Goal: Contribute content: Contribute content

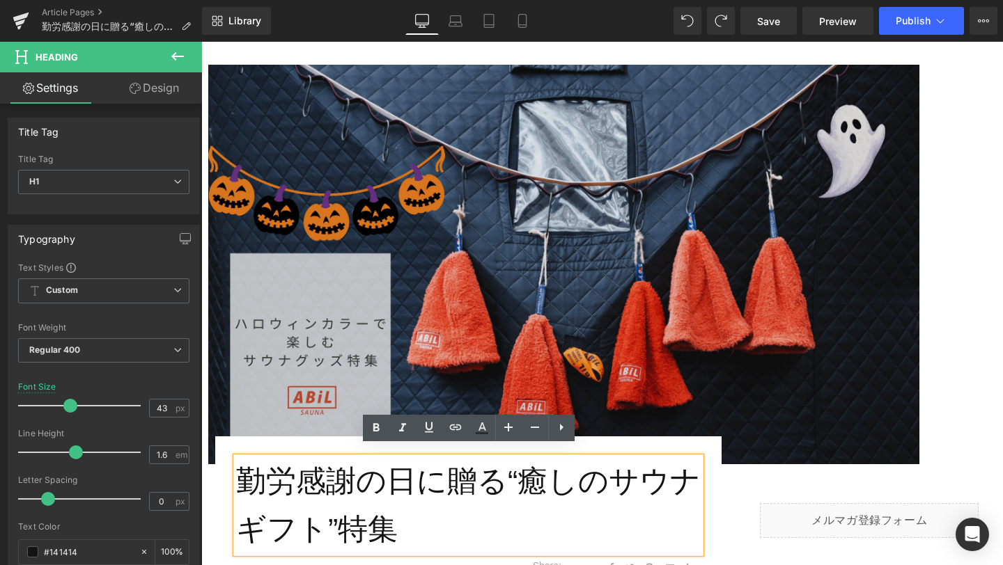
scroll to position [158, 0]
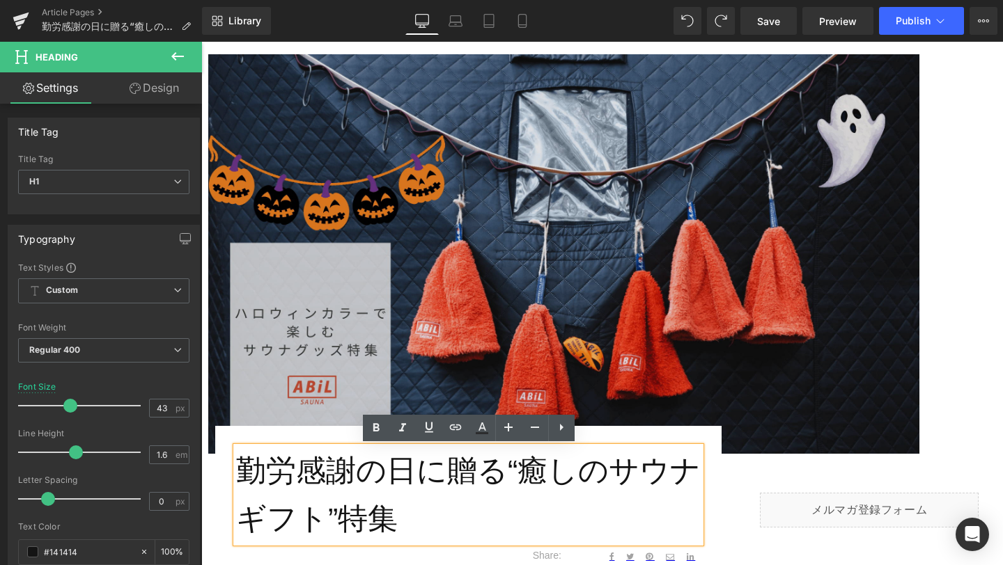
click at [522, 362] on img at bounding box center [563, 254] width 711 height 400
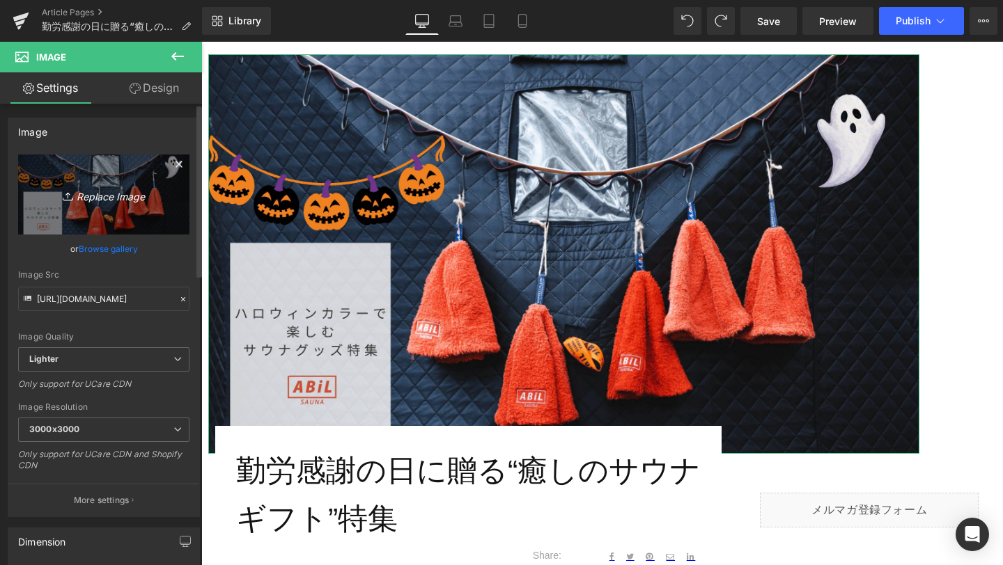
click at [107, 194] on icon "Replace Image" at bounding box center [103, 194] width 111 height 17
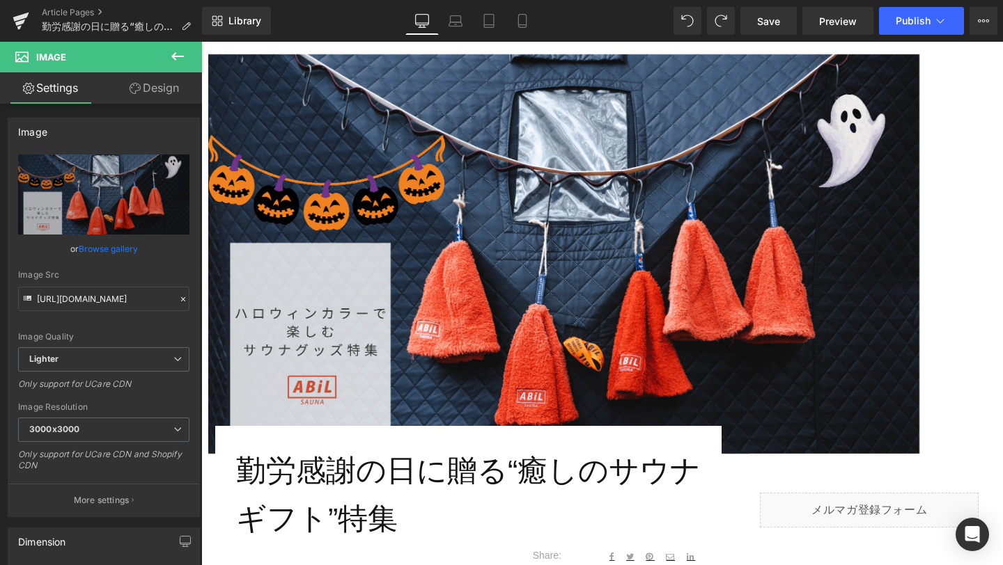
type input "C:\fakepath\1-min.png"
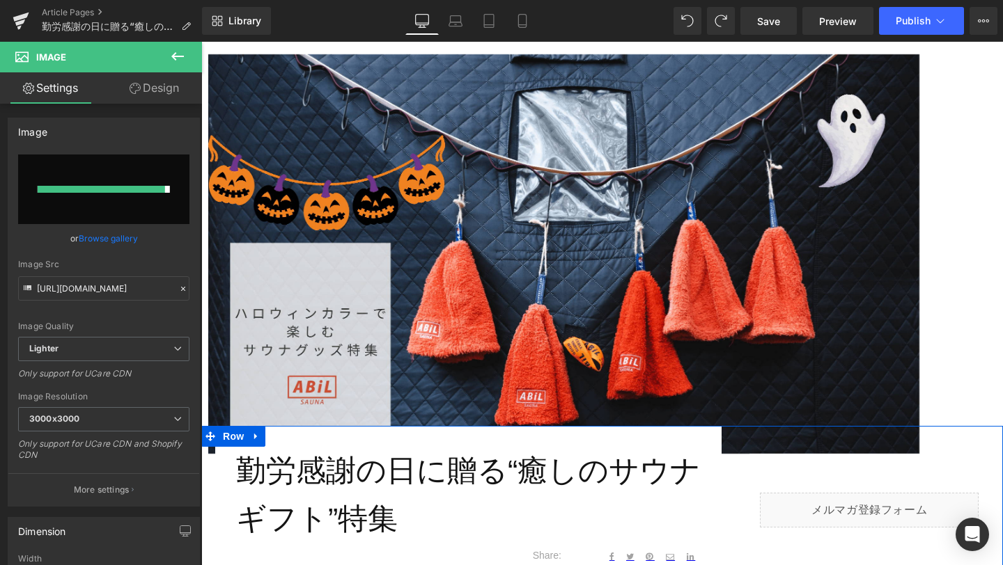
type input "[URL][DOMAIN_NAME]"
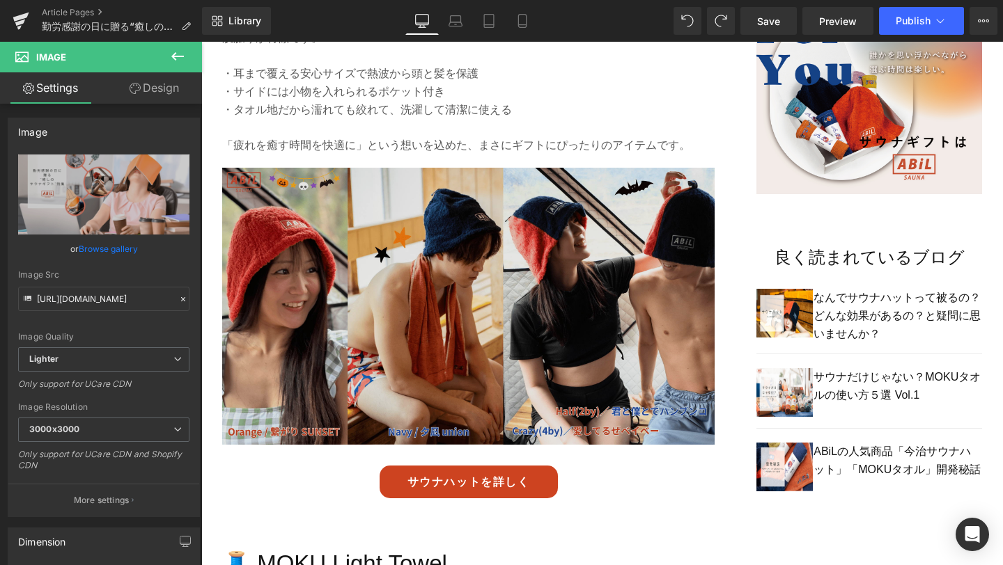
scroll to position [987, 0]
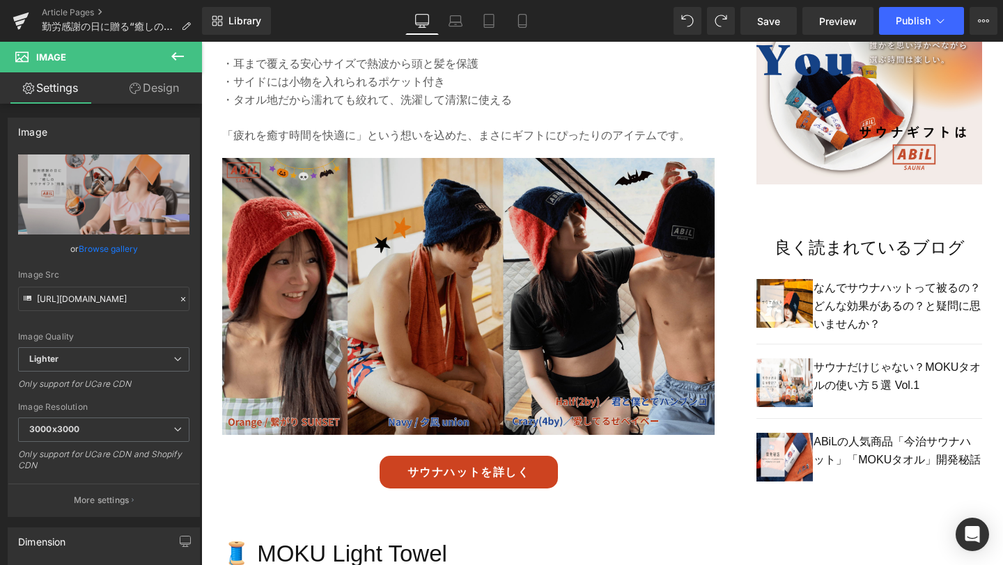
click at [533, 364] on img at bounding box center [468, 307] width 492 height 298
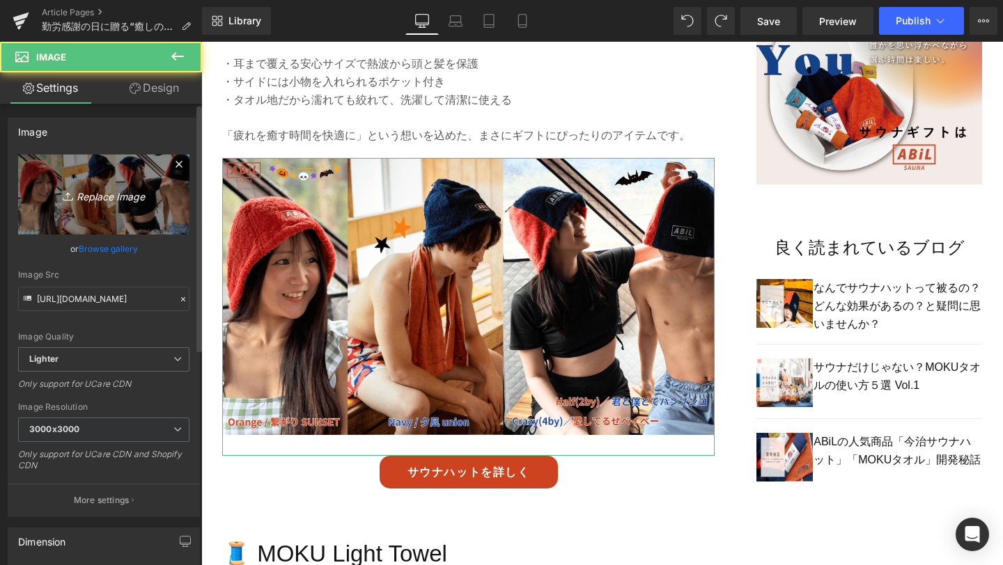
click at [97, 208] on link "Replace Image" at bounding box center [103, 195] width 171 height 80
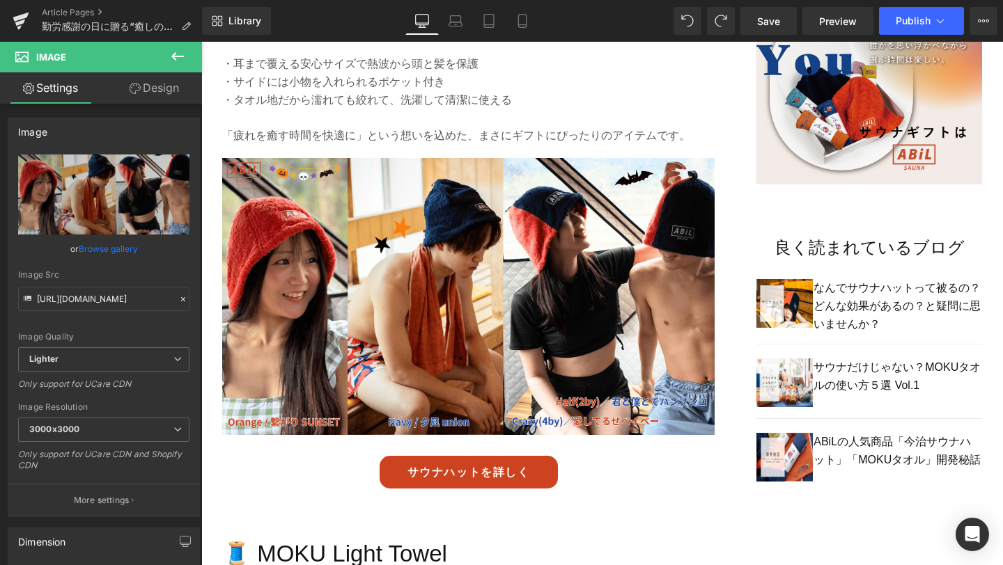
type input "C:\fakepath\2-min.png"
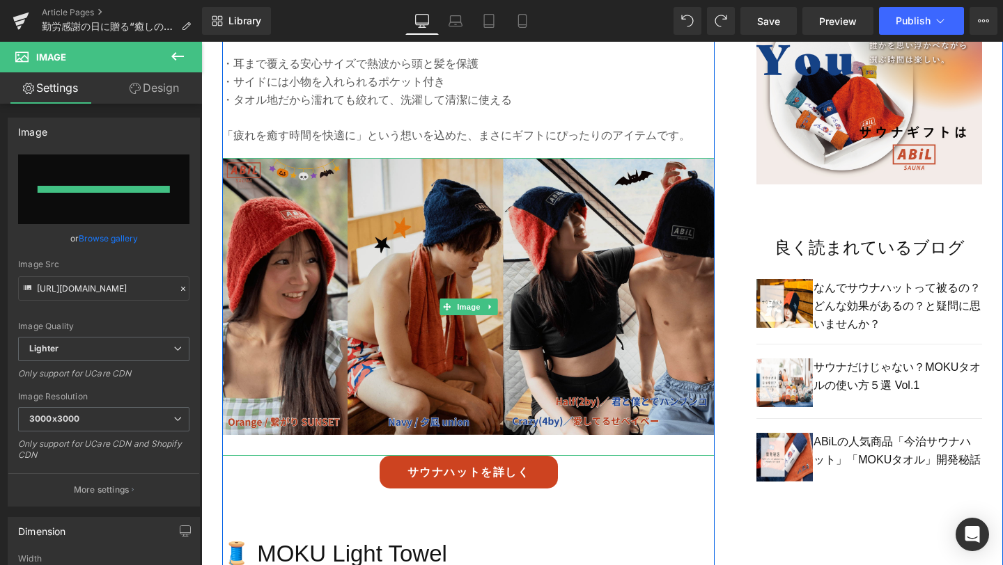
type input "[URL][DOMAIN_NAME]"
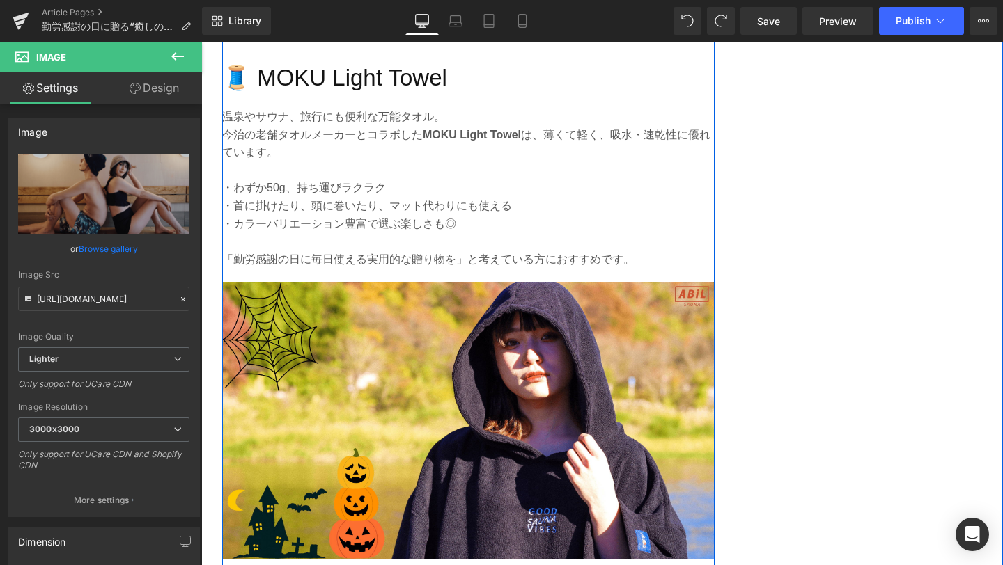
scroll to position [1487, 0]
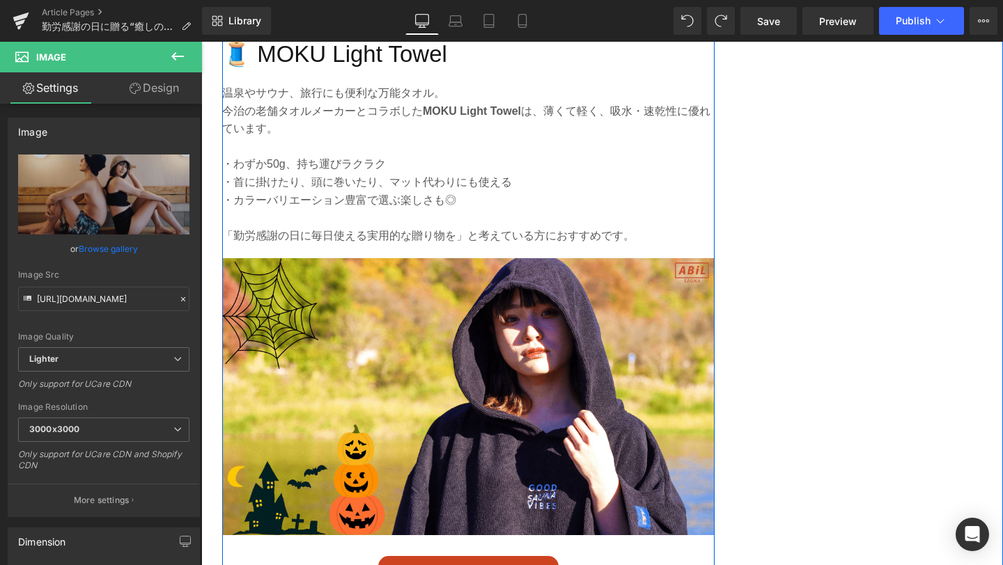
click at [517, 427] on img at bounding box center [468, 396] width 492 height 277
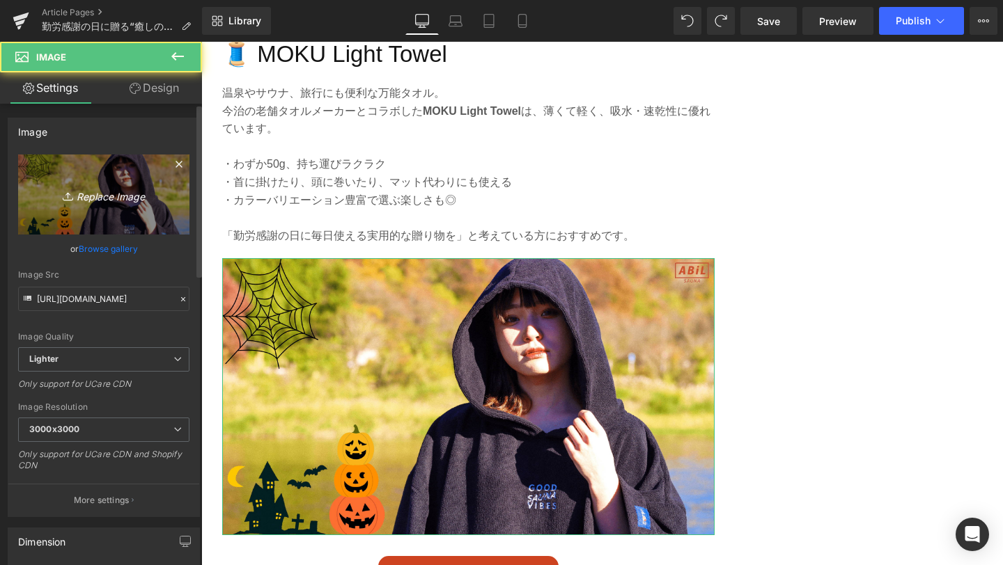
click at [123, 212] on link "Replace Image" at bounding box center [103, 195] width 171 height 80
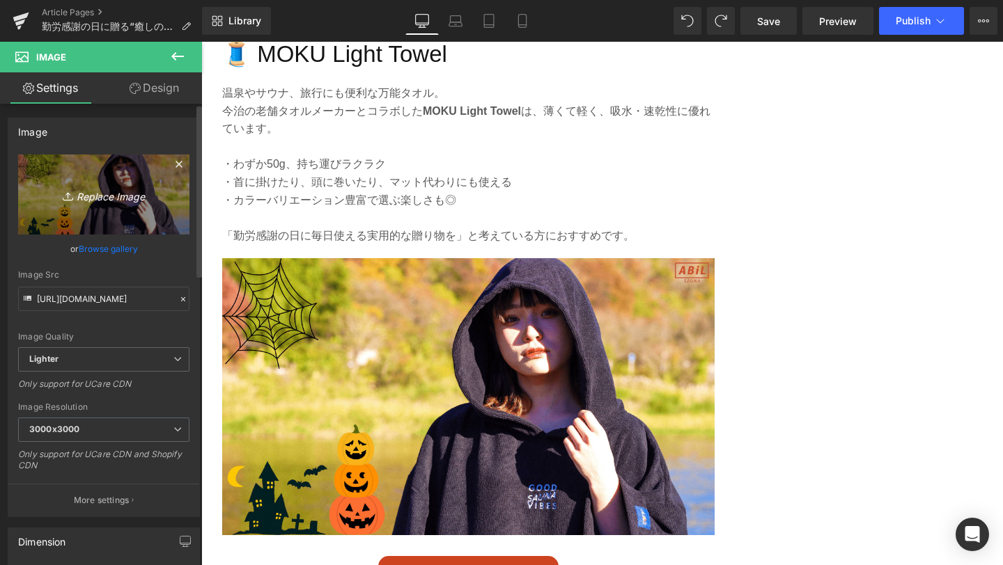
type input "C:\fakepath\3-min.png"
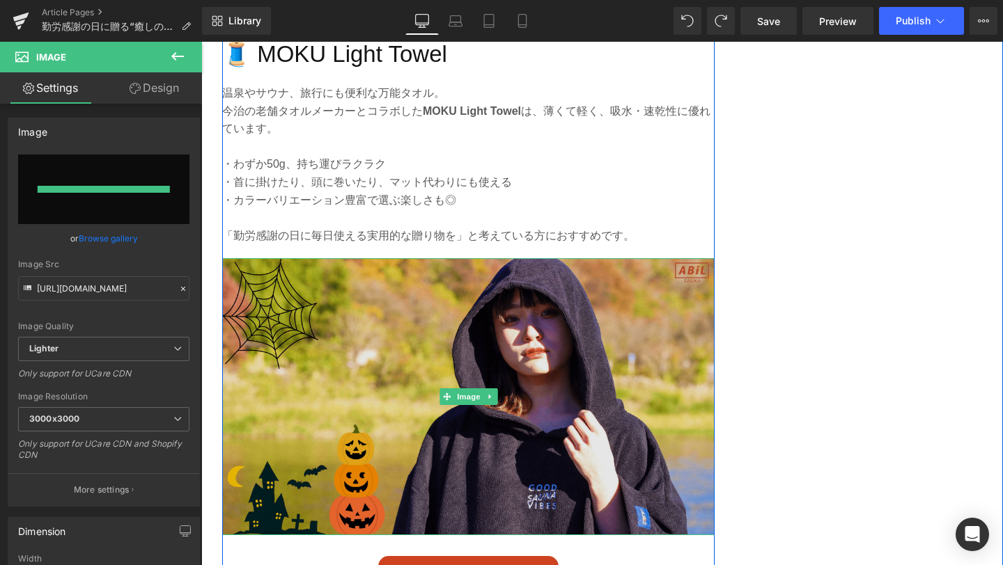
type input "[URL][DOMAIN_NAME]"
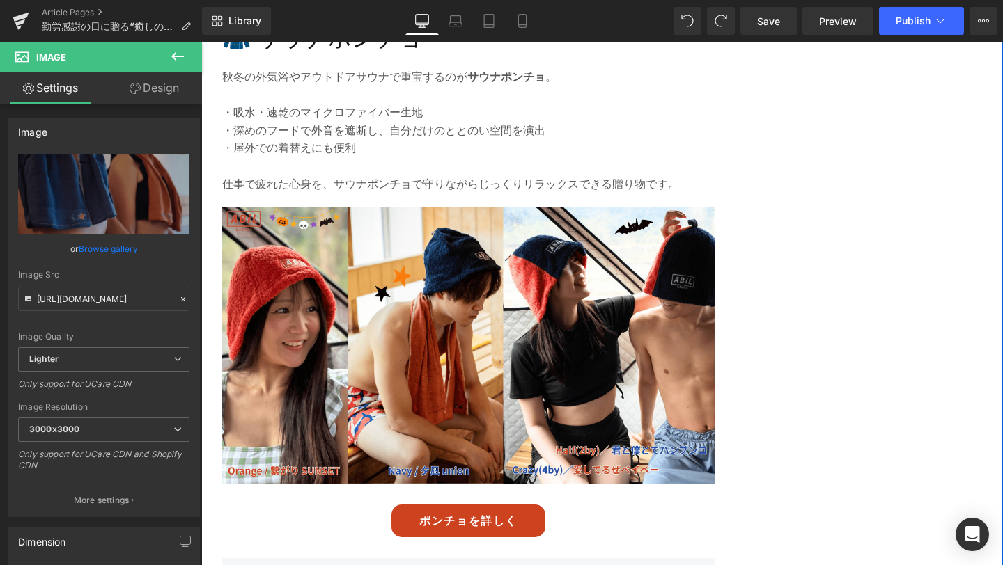
scroll to position [2105, 0]
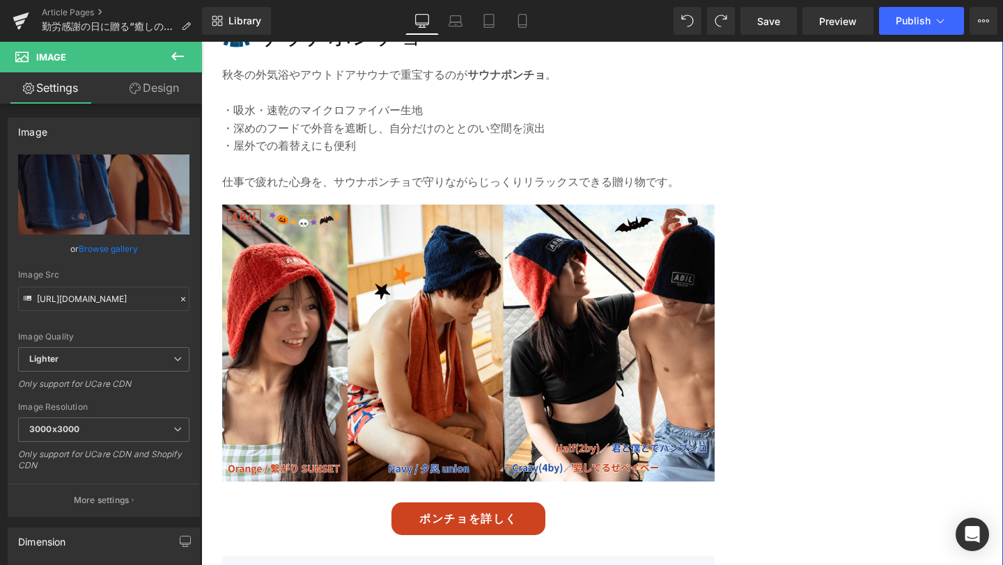
click at [563, 400] on img at bounding box center [468, 354] width 492 height 298
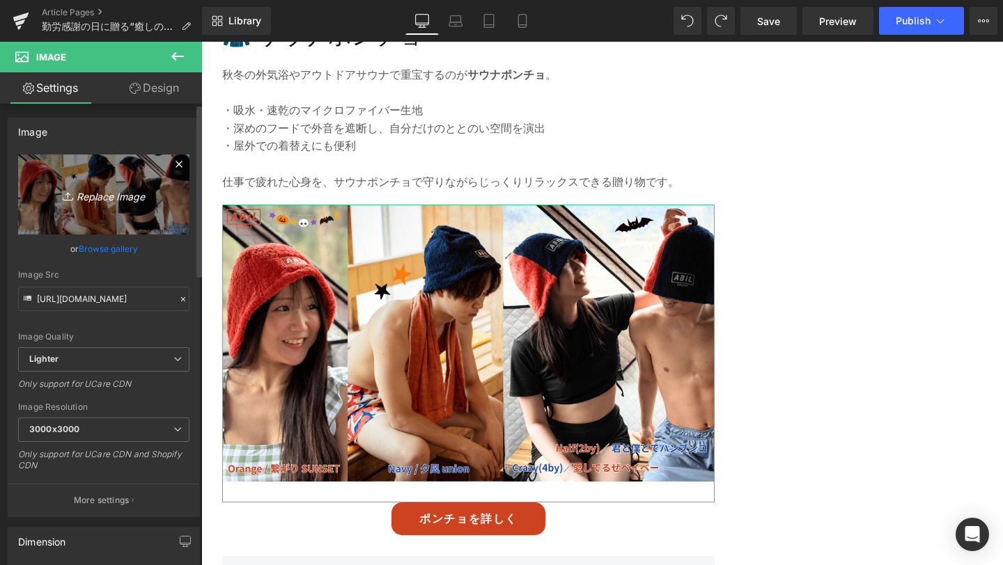
click at [104, 215] on link "Replace Image" at bounding box center [103, 195] width 171 height 80
type input "C:\fakepath\4-min.png"
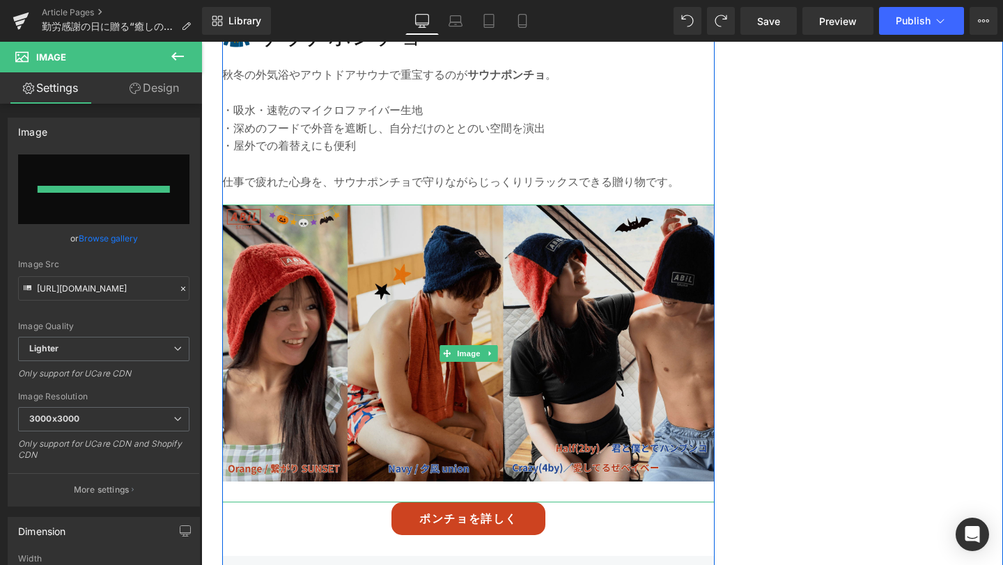
type input "[URL][DOMAIN_NAME]"
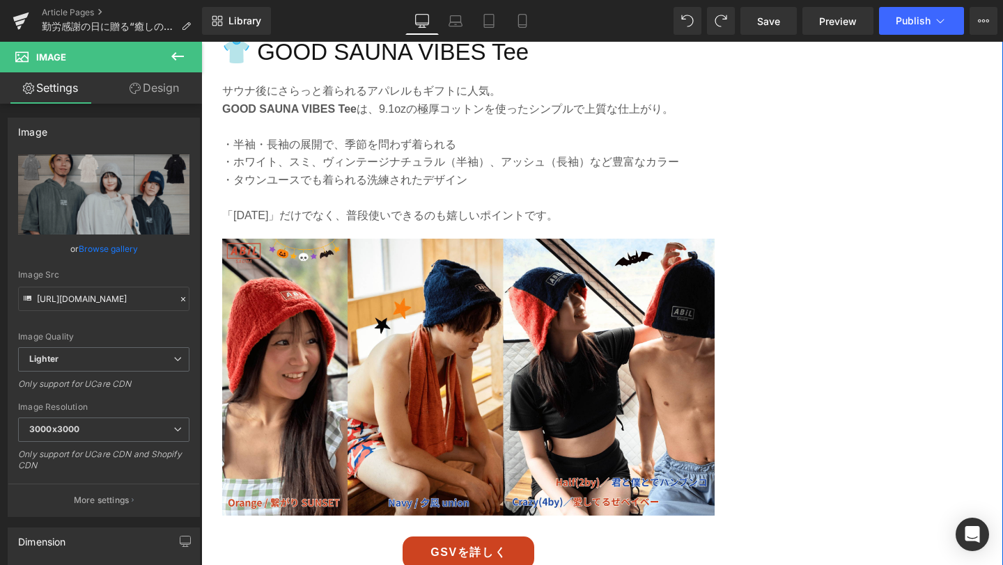
scroll to position [2837, 0]
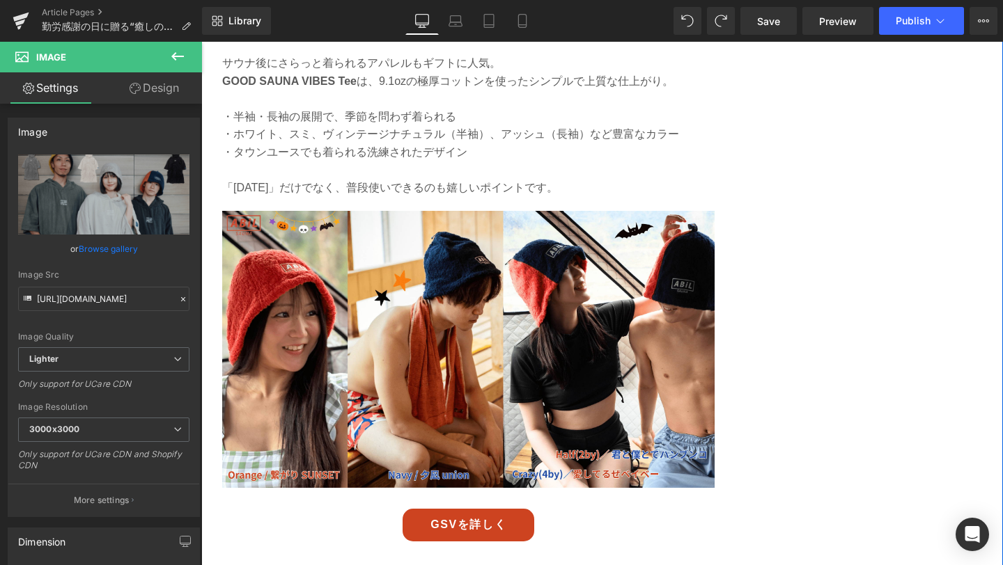
click at [439, 397] on img at bounding box center [468, 360] width 492 height 298
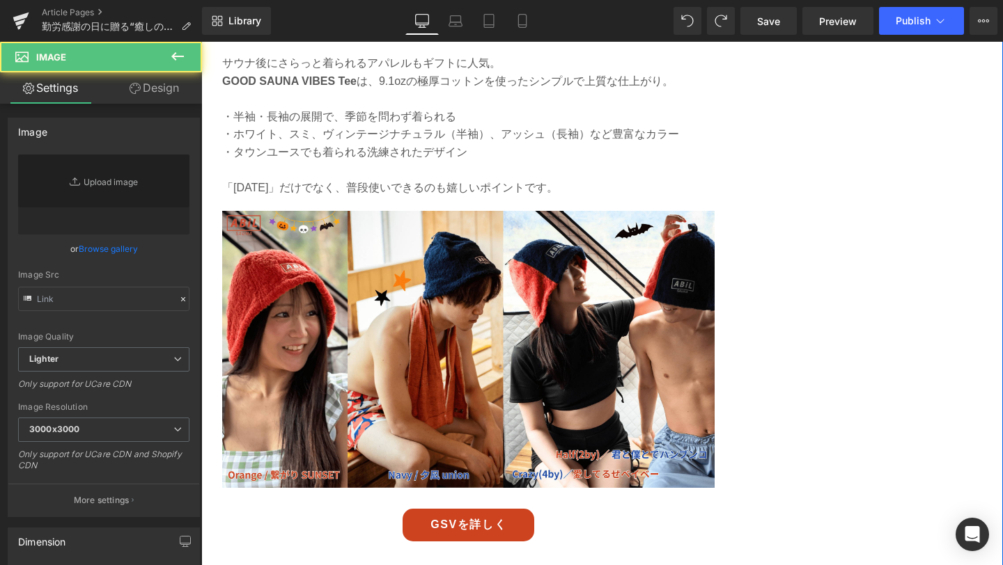
type input "[URL][DOMAIN_NAME]"
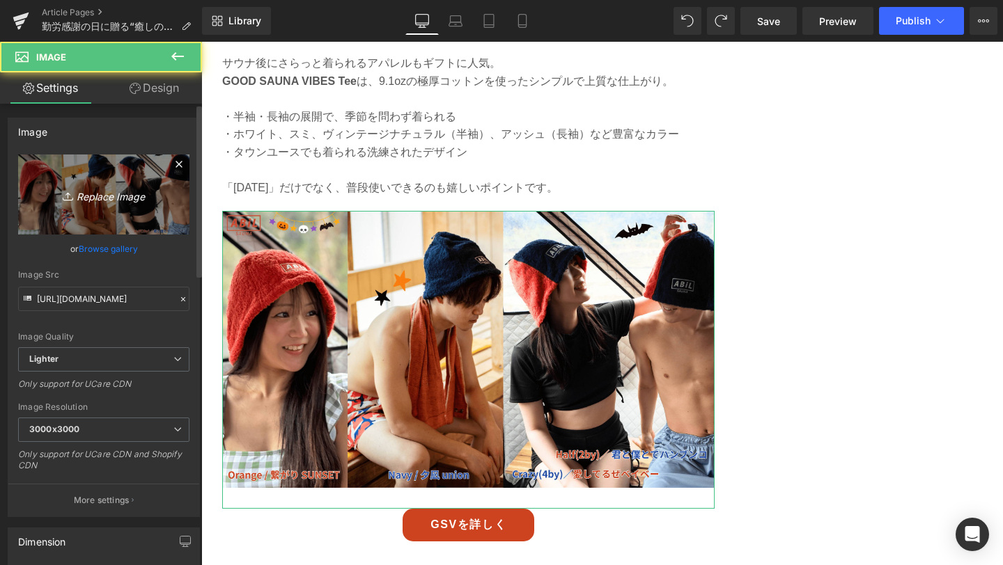
click at [123, 208] on link "Replace Image" at bounding box center [103, 195] width 171 height 80
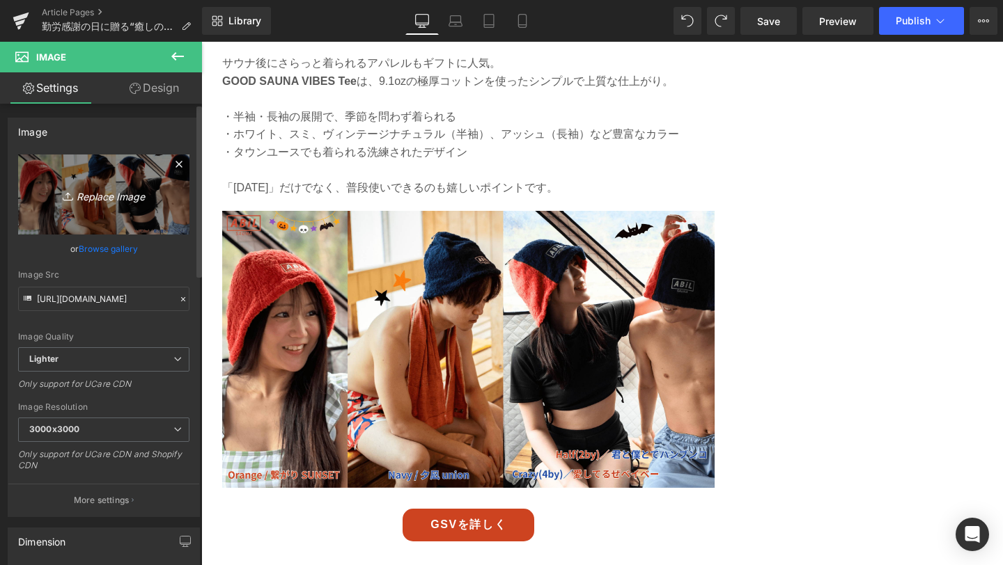
type input "C:\fakepath\5-min.png"
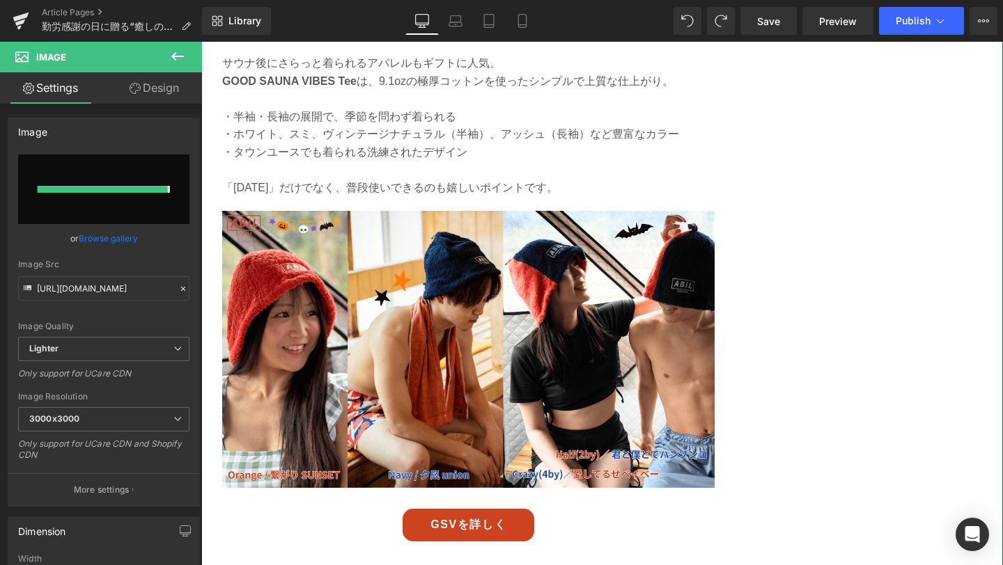
type input "[URL][DOMAIN_NAME]"
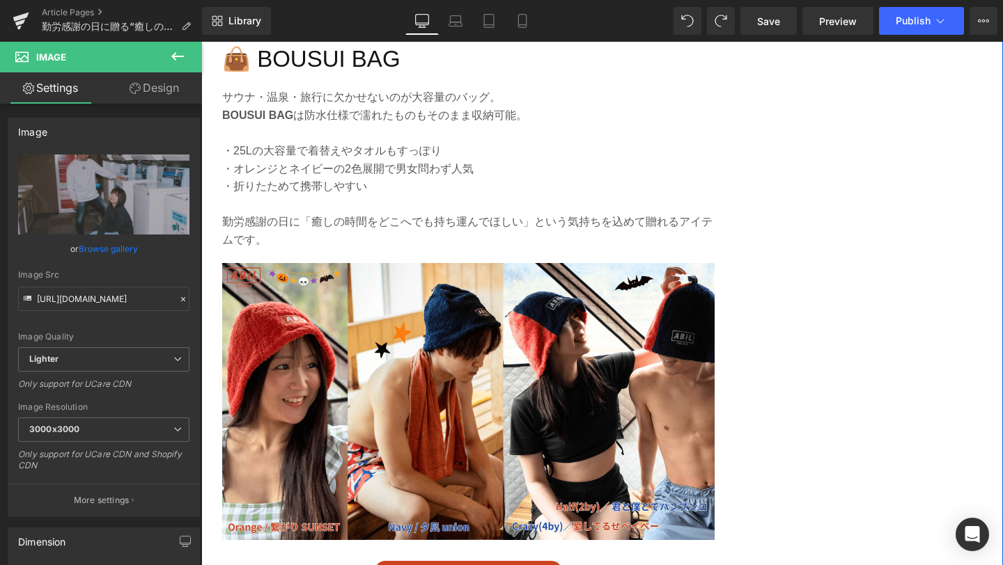
scroll to position [3409, 0]
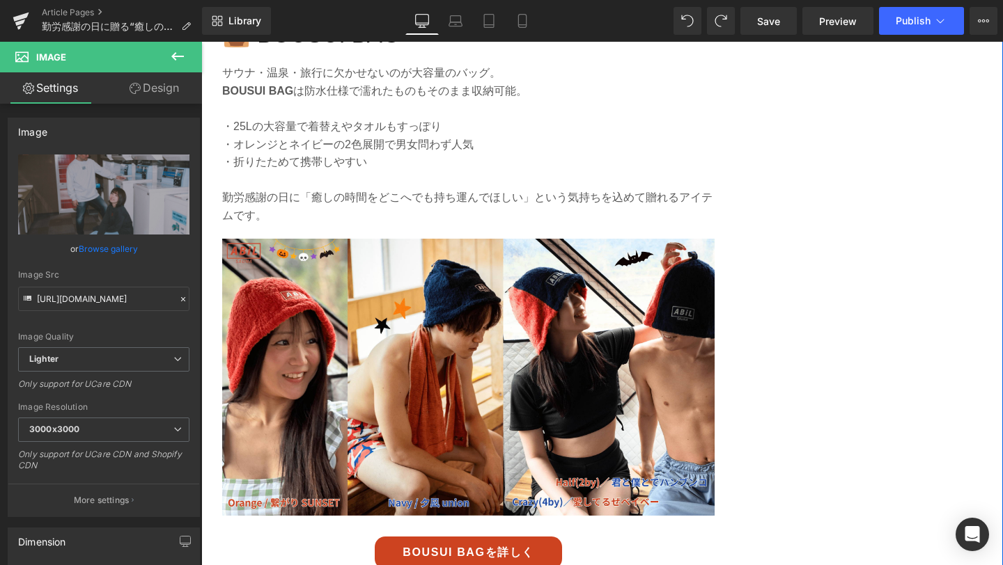
click at [595, 426] on img at bounding box center [468, 388] width 492 height 298
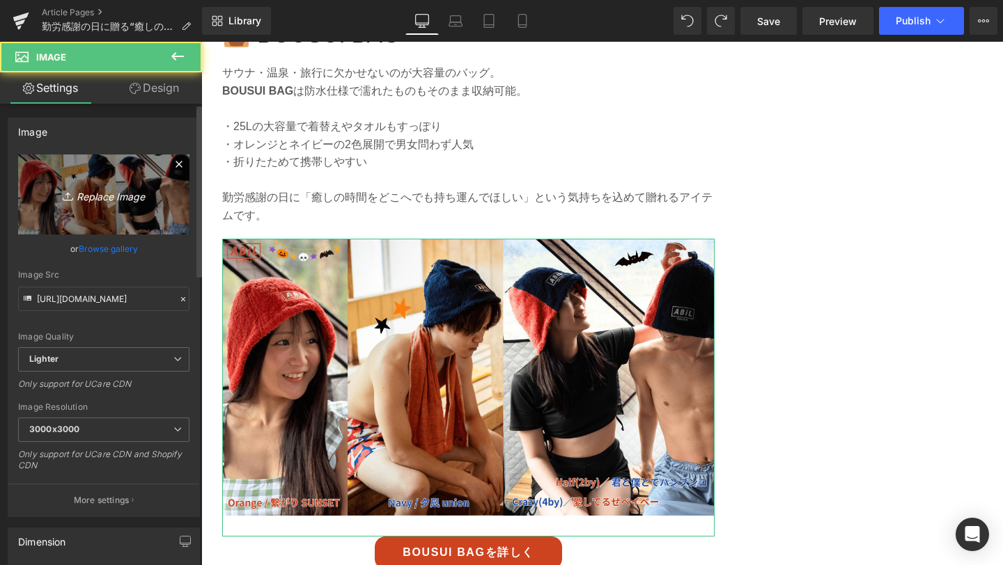
click at [121, 206] on link "Replace Image" at bounding box center [103, 195] width 171 height 80
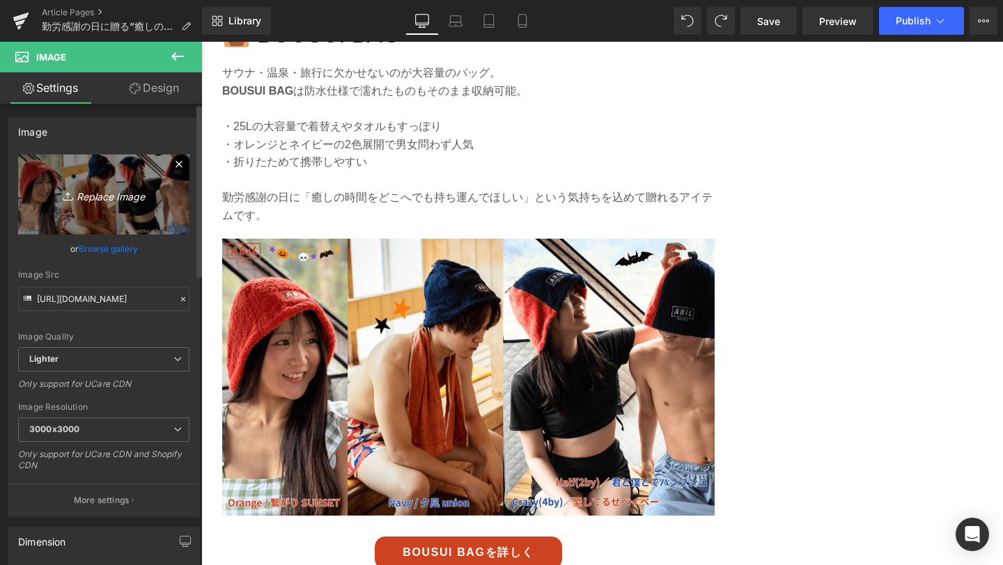
type input "C:\fakepath\6-min.png"
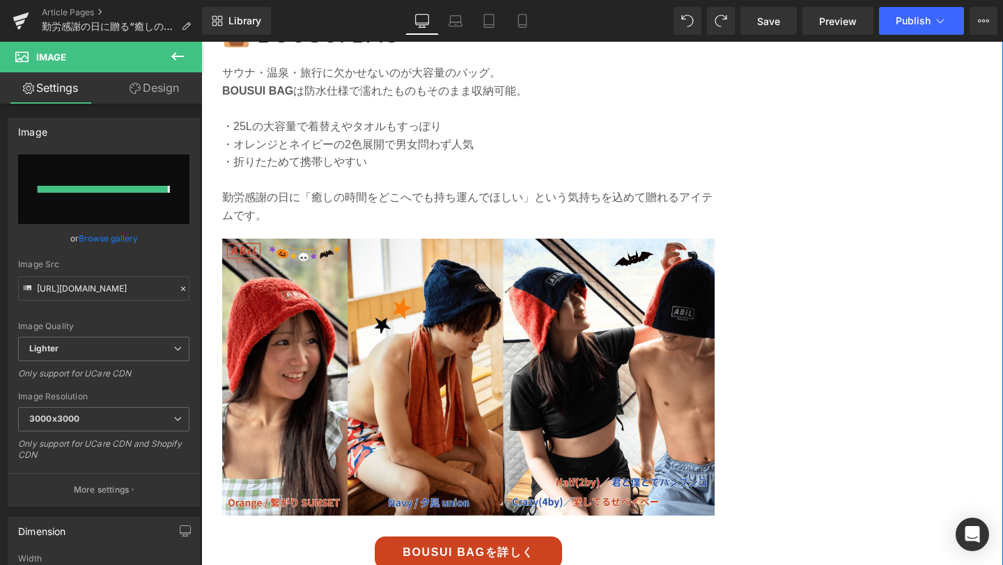
type input "[URL][DOMAIN_NAME]"
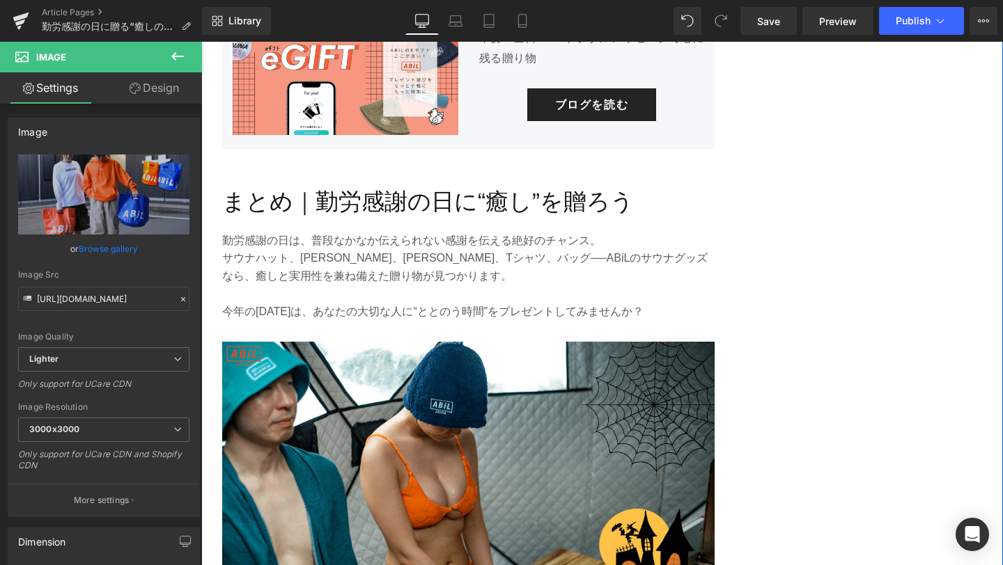
scroll to position [4638, 0]
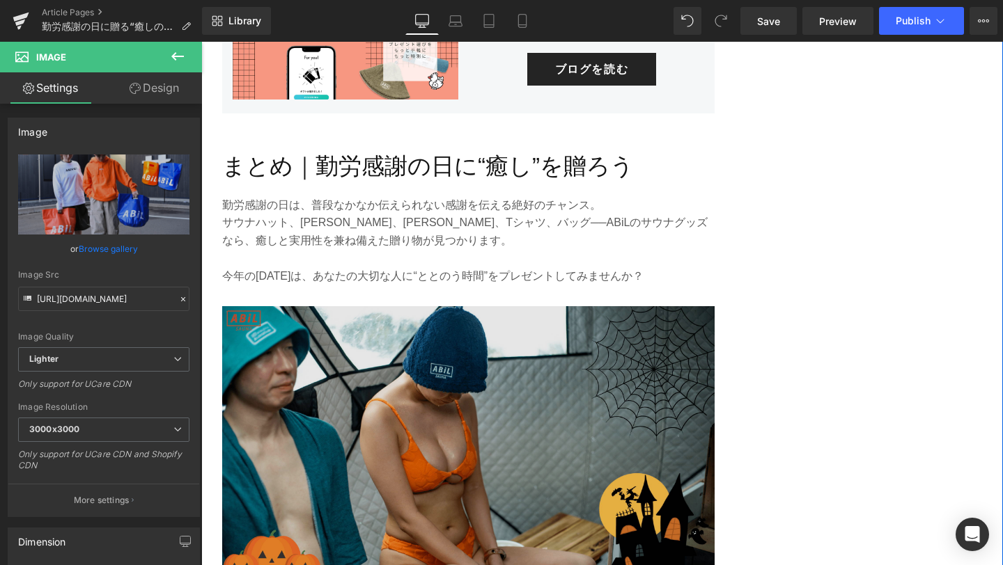
click at [572, 357] on img at bounding box center [468, 455] width 492 height 298
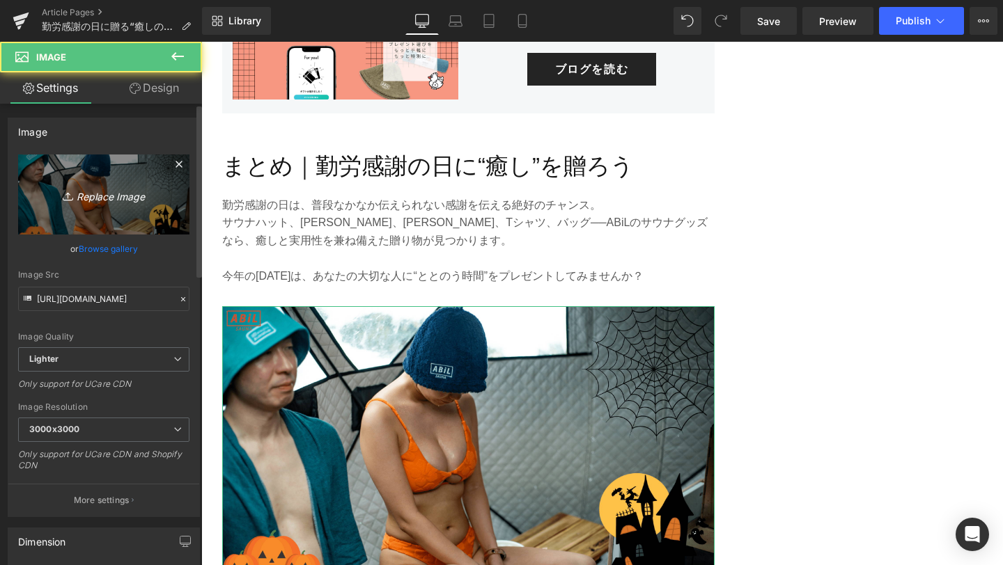
click at [98, 203] on link "Replace Image" at bounding box center [103, 195] width 171 height 80
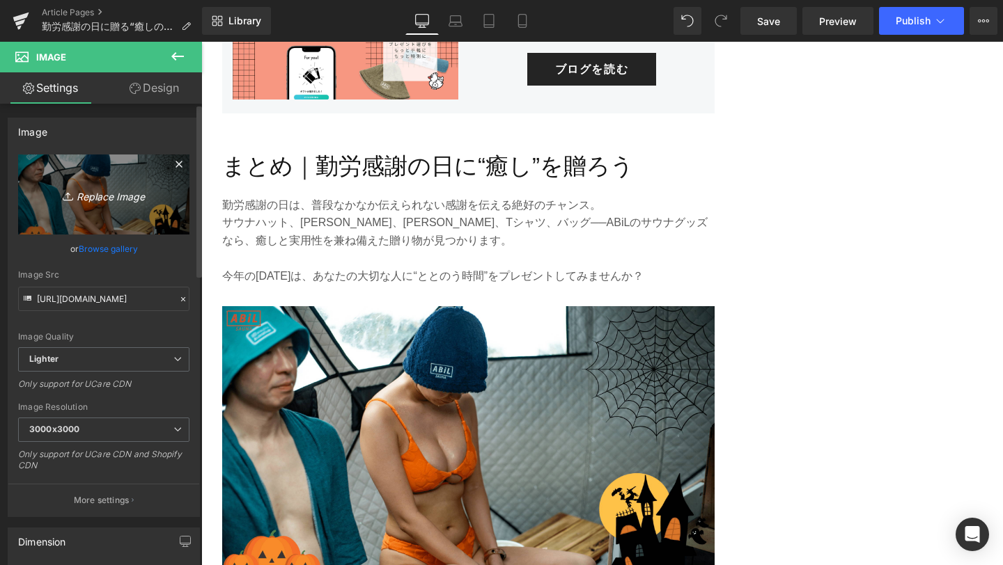
type input "C:\fakepath\7-min.png"
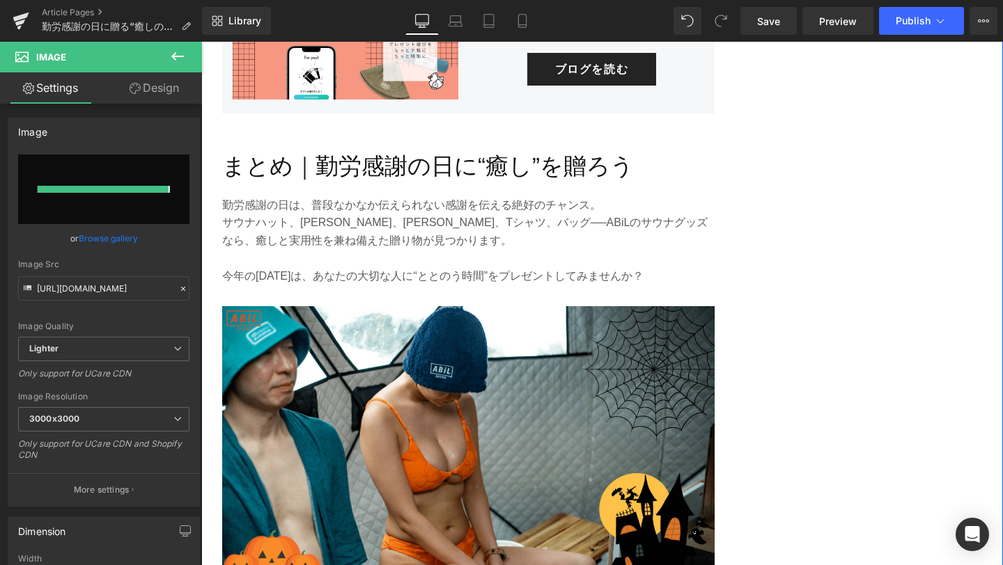
type input "[URL][DOMAIN_NAME]"
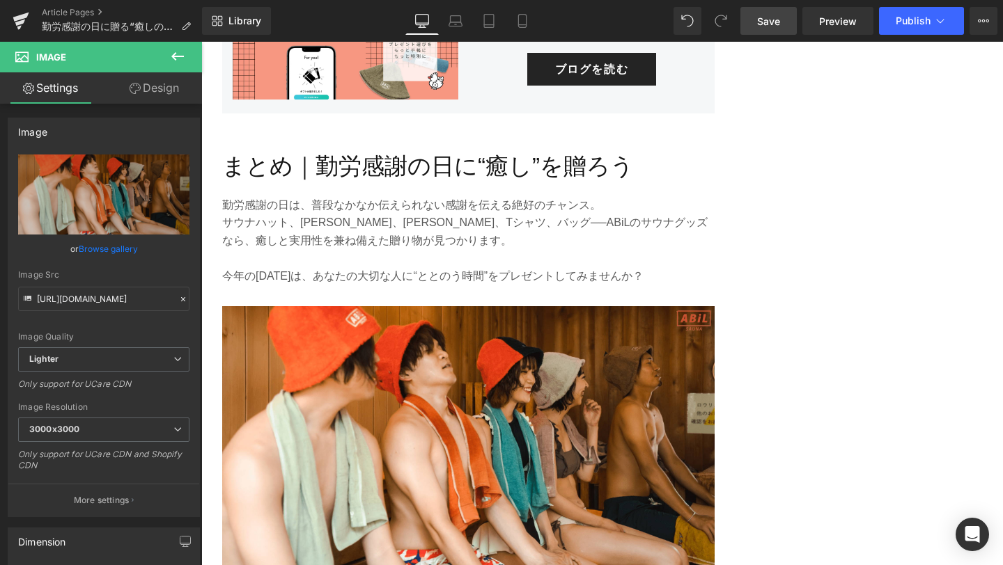
click at [774, 17] on span "Save" at bounding box center [768, 21] width 23 height 15
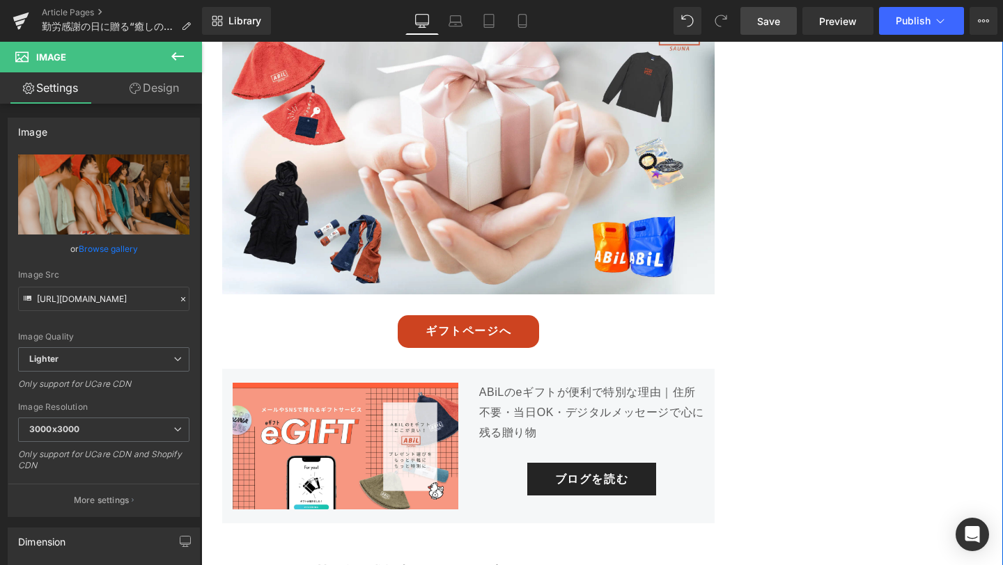
scroll to position [4227, 0]
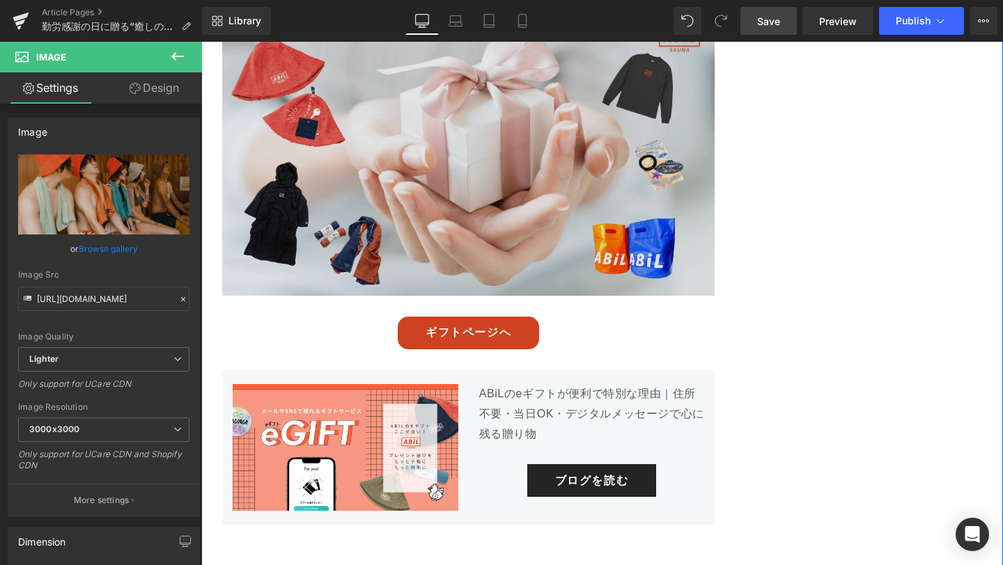
click at [421, 189] on img at bounding box center [468, 168] width 492 height 298
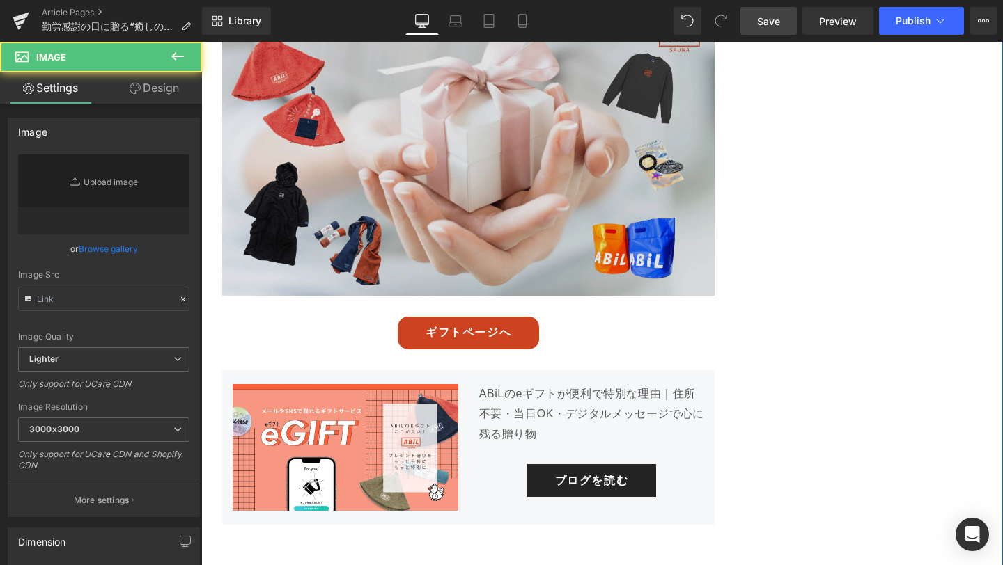
type input "[URL][DOMAIN_NAME]"
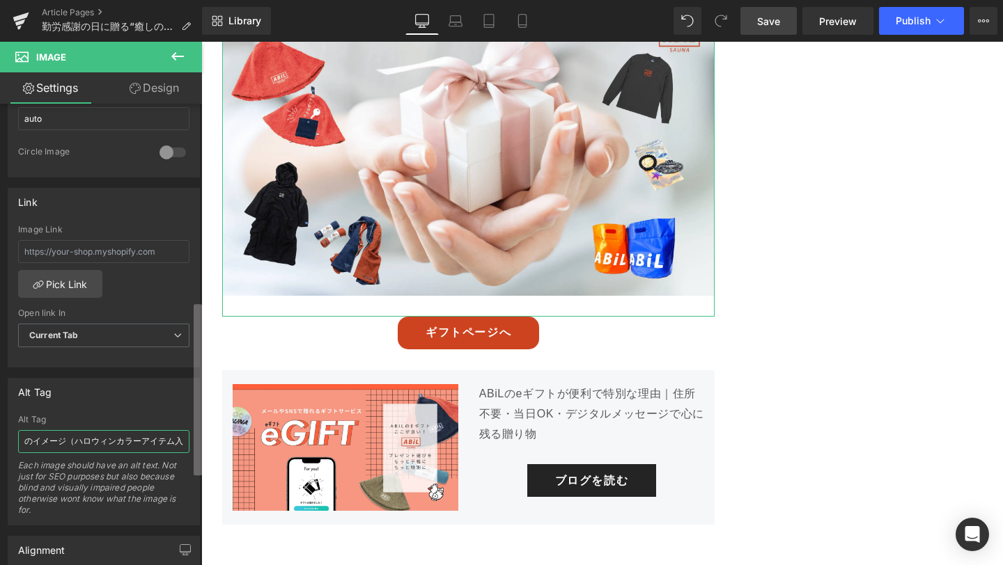
scroll to position [0, 121]
drag, startPoint x: 53, startPoint y: 439, endPoint x: 199, endPoint y: 438, distance: 146.2
click at [199, 438] on div "Image [URL][DOMAIN_NAME] Replace Image Upload image or Browse gallery Image Src…" at bounding box center [101, 338] width 202 height 468
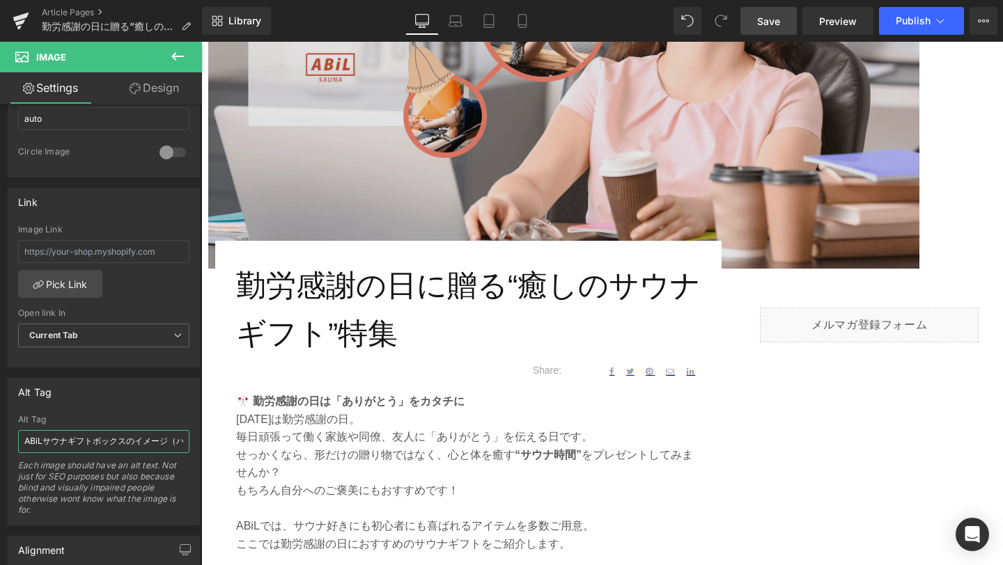
scroll to position [340, 0]
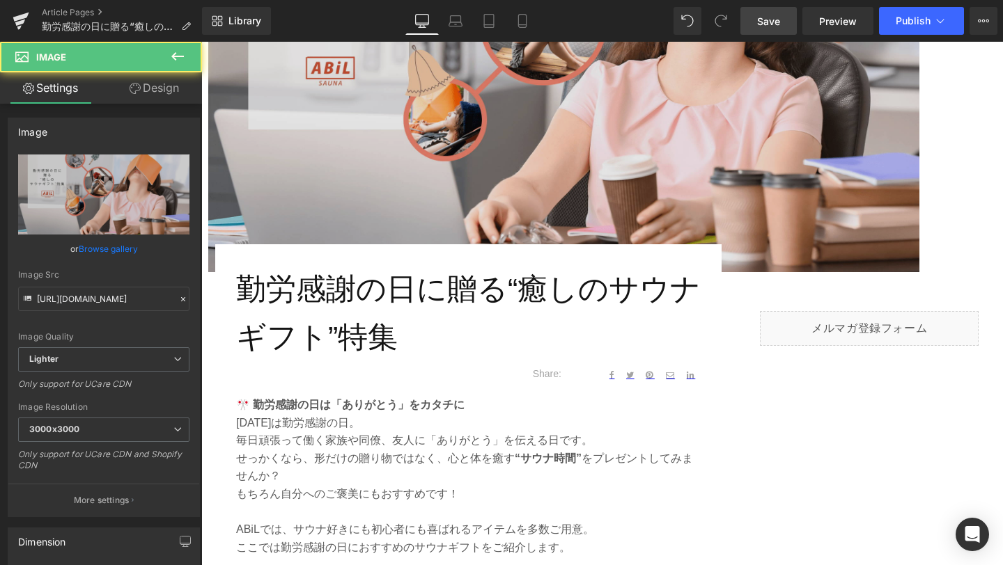
click at [435, 178] on img at bounding box center [563, 73] width 711 height 400
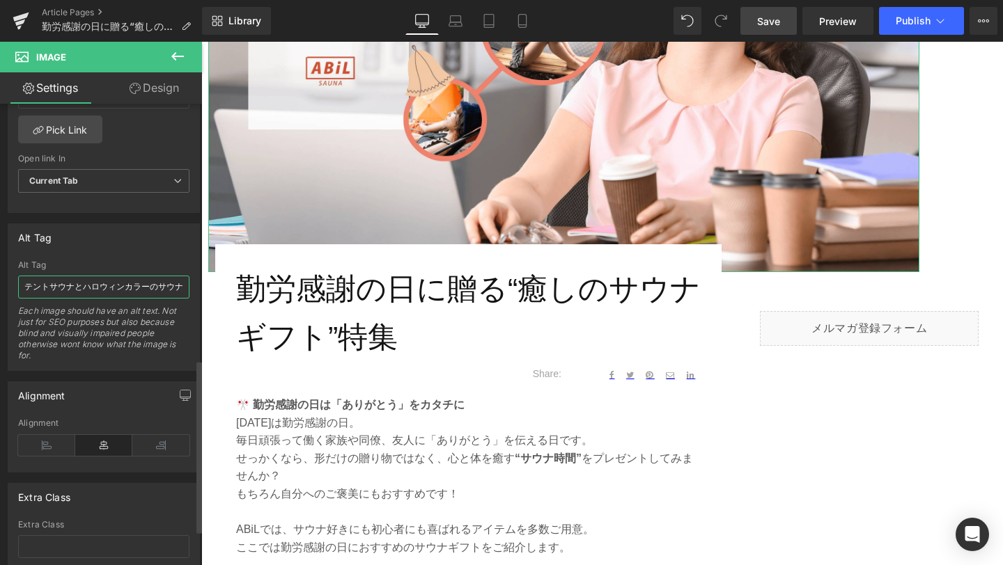
scroll to position [0, 179]
drag, startPoint x: 24, startPoint y: 285, endPoint x: 194, endPoint y: 290, distance: 169.3
click at [194, 290] on div "Alt Tag テントサウナとハロウィンカラーのサウナハットを組み合わせたイメージとタイトル文字 Alt Tag テントサウナとハロウィンカラーのサウナハット…" at bounding box center [104, 298] width 192 height 148
paste input "仕事で疲れている様子と「勤労感謝の日に贈る癒しのサウナギフト特集」のタイトル文字"
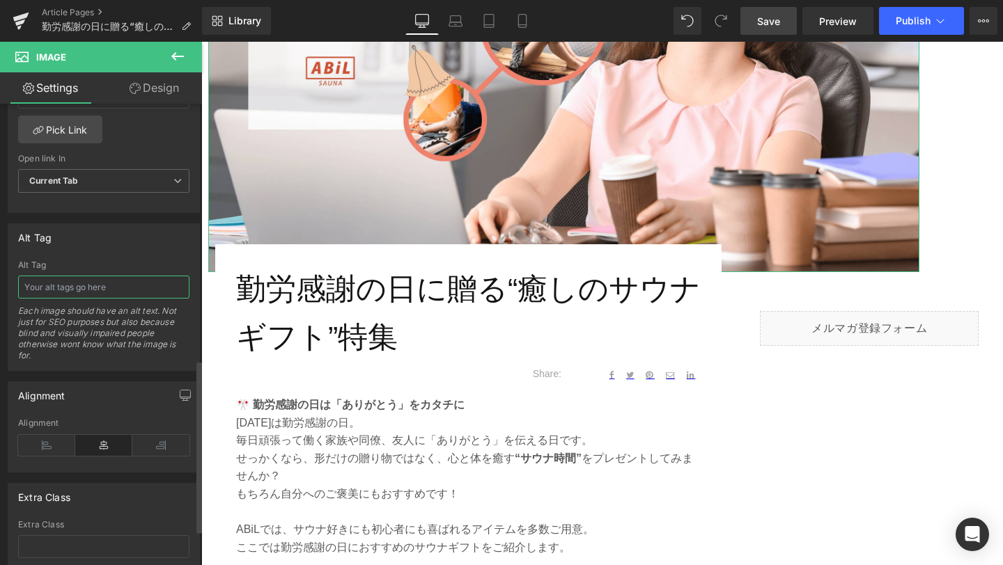
type input "仕事で疲れている様子と「勤労感謝の日に贈る癒しのサウナギフト特集」のタイトル文字"
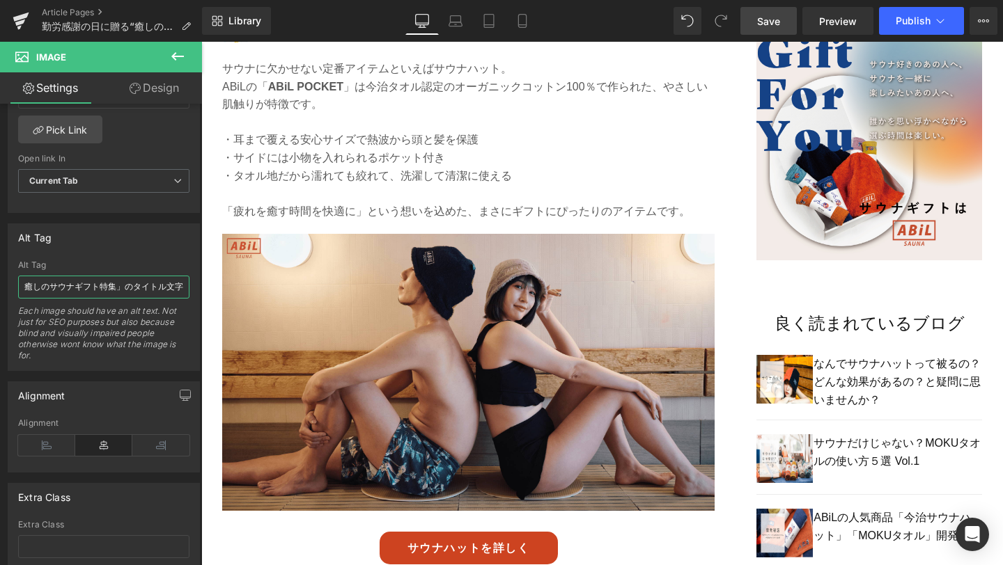
scroll to position [1076, 0]
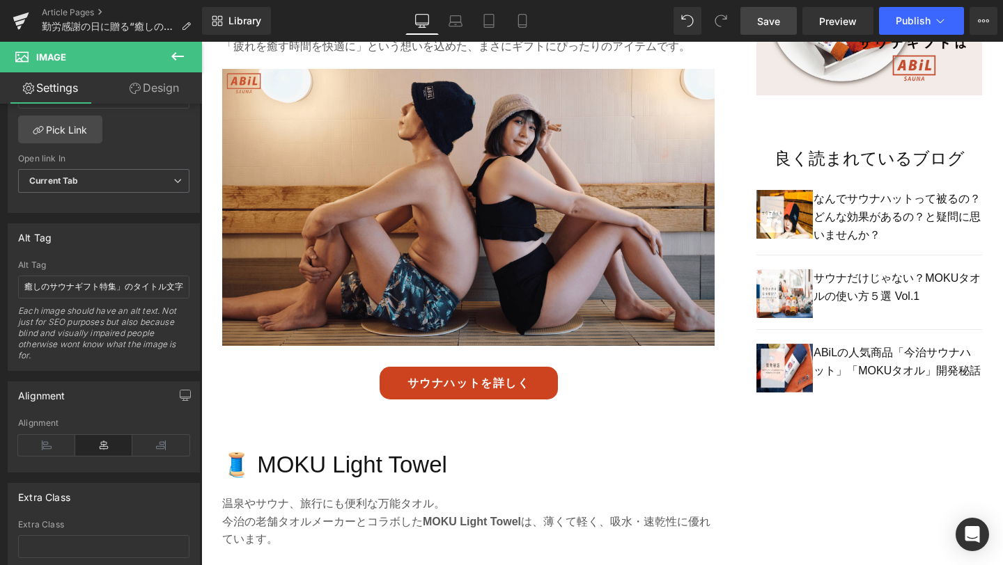
click at [387, 337] on img at bounding box center [468, 218] width 492 height 298
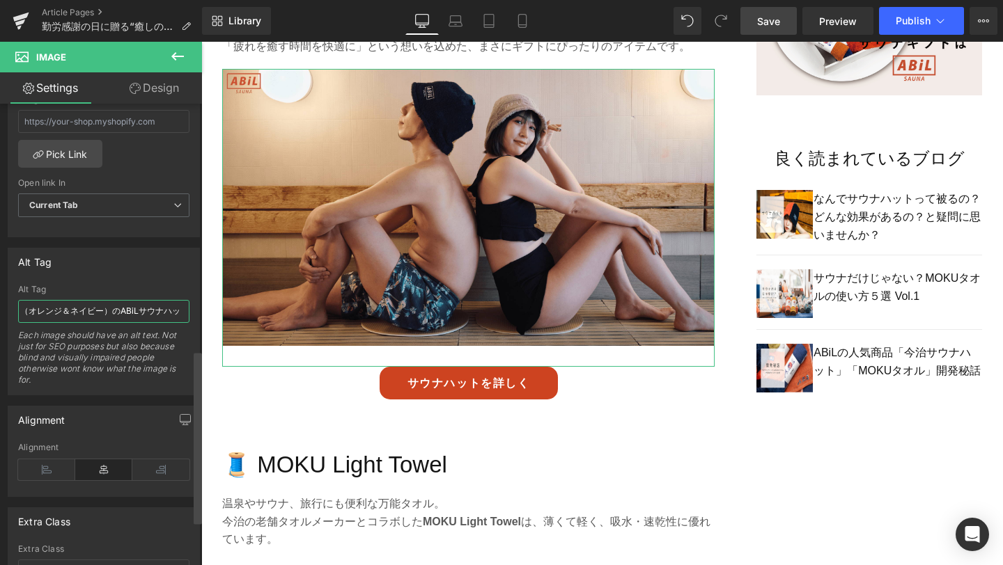
scroll to position [0, 130]
drag, startPoint x: 24, startPoint y: 307, endPoint x: 198, endPoint y: 320, distance: 175.3
click at [198, 320] on div "Image [URL][DOMAIN_NAME] Replace Image Upload image or Browse gallery Image Src…" at bounding box center [101, 338] width 202 height 468
type input "勤労感謝の日のギフトにぴったりなサウナハットを被ってサウナを楽しむ男女の様子"
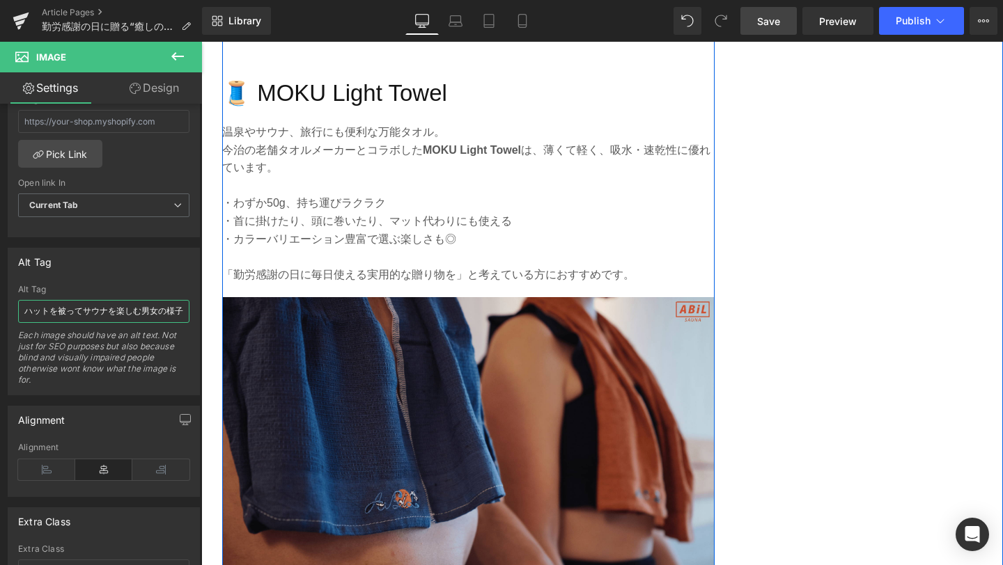
scroll to position [1497, 0]
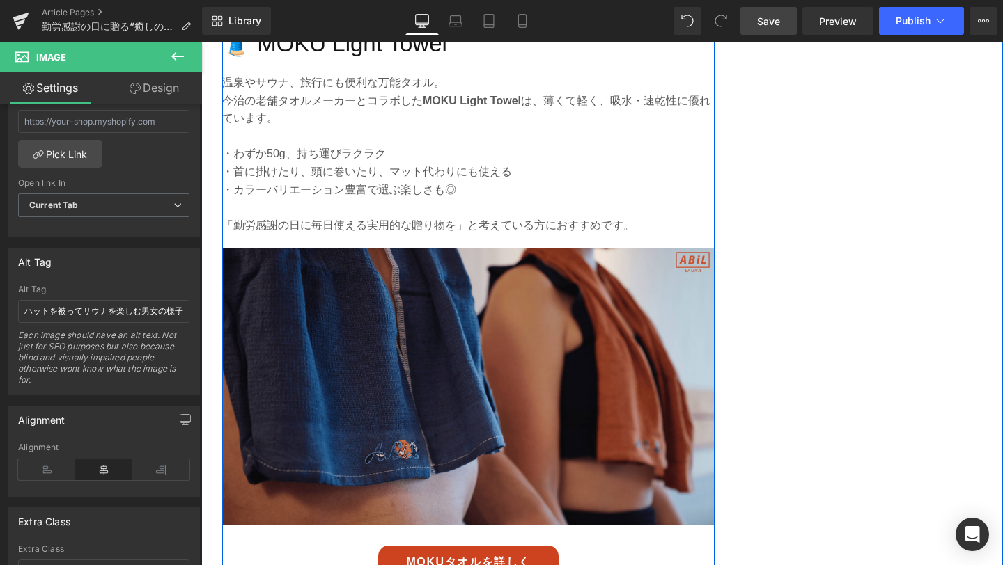
click at [365, 375] on img at bounding box center [468, 386] width 492 height 277
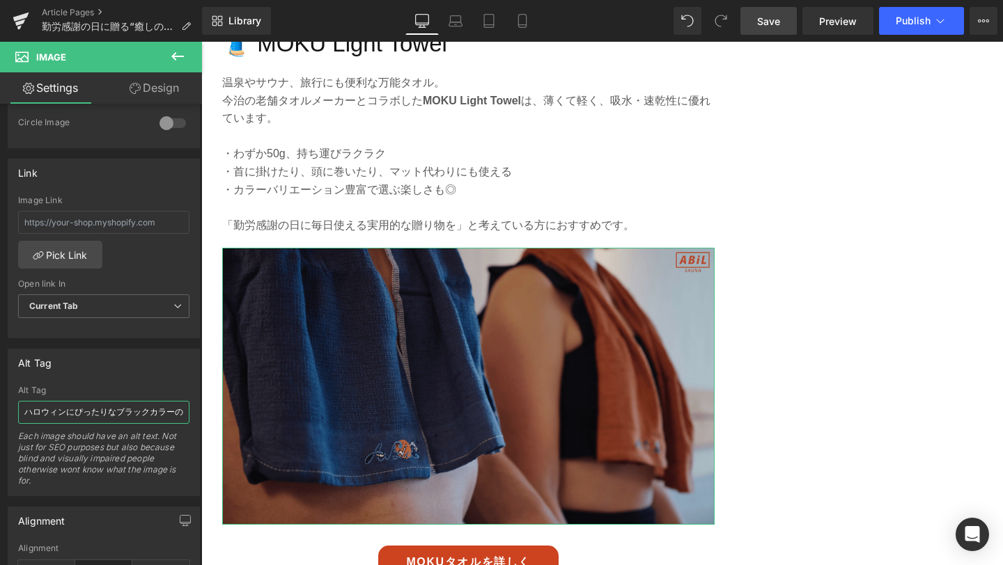
scroll to position [0, 82]
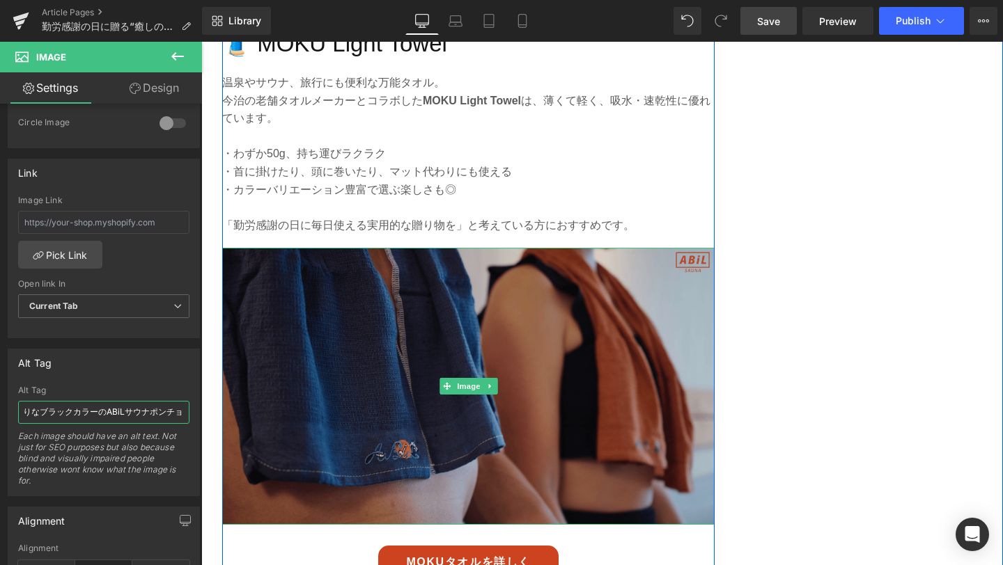
drag, startPoint x: 227, startPoint y: 451, endPoint x: 237, endPoint y: 416, distance: 35.5
paste input "MOKUタオルを首にかけて汗を拭くサウナ利用者の様子"
type input "MOKUタオルを首にかけて汗を拭くサウナ利用者の様子"
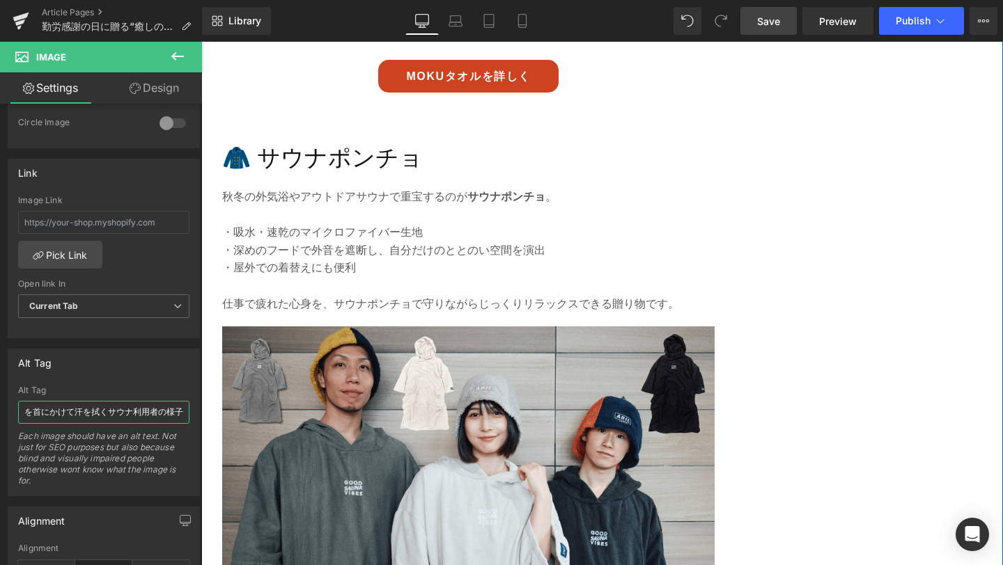
scroll to position [2011, 0]
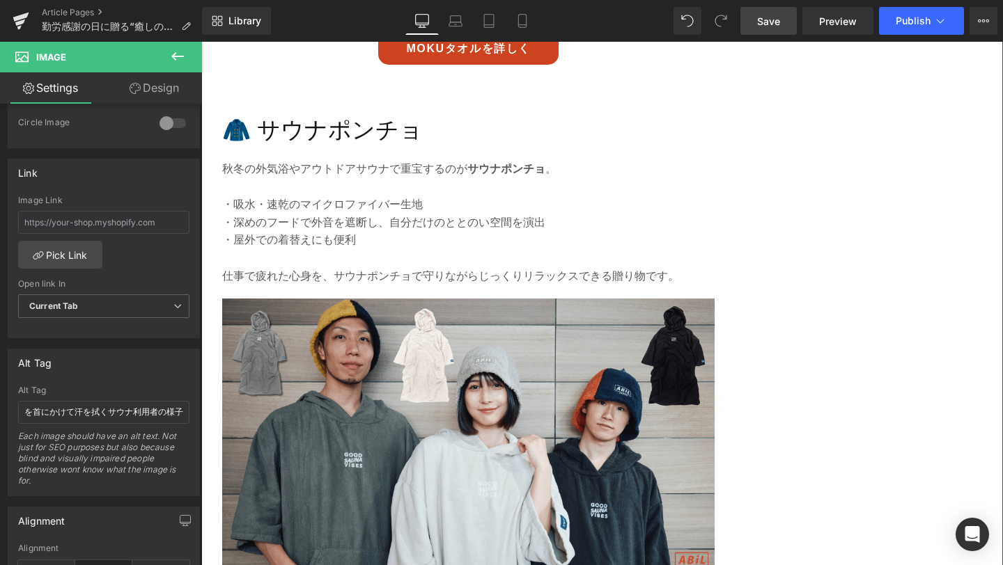
click at [407, 431] on img at bounding box center [468, 448] width 492 height 298
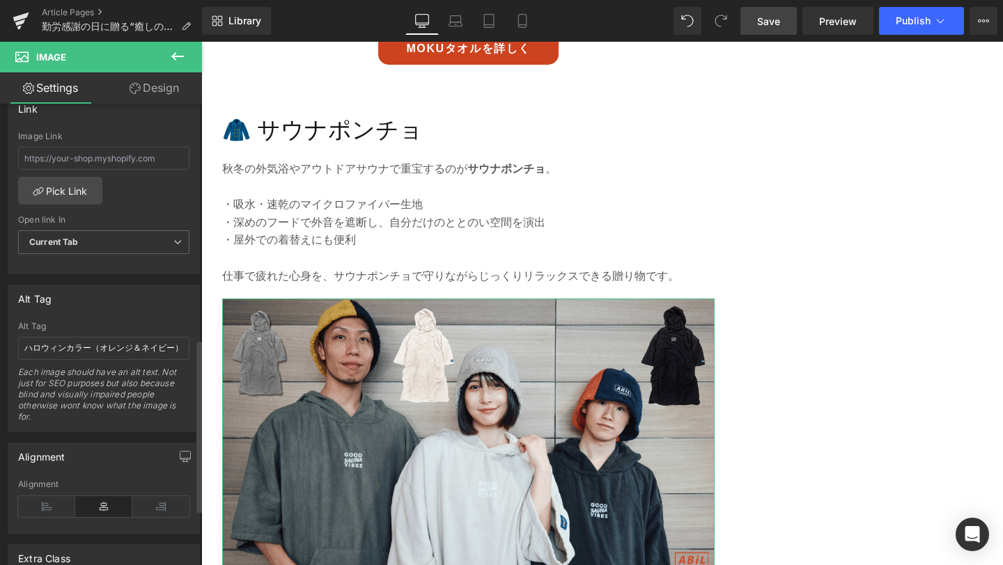
scroll to position [643, 0]
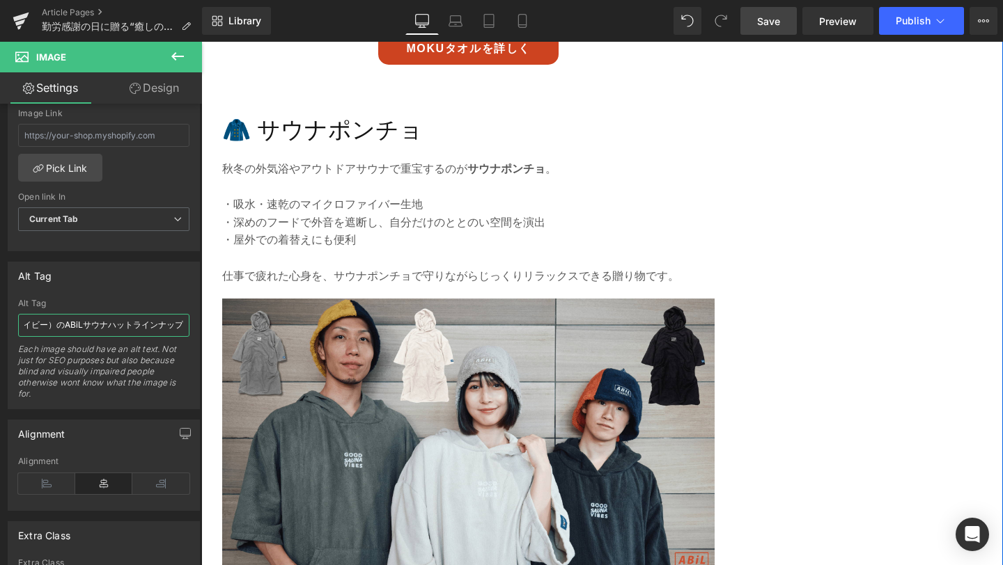
drag, startPoint x: 226, startPoint y: 367, endPoint x: 207, endPoint y: 335, distance: 37.1
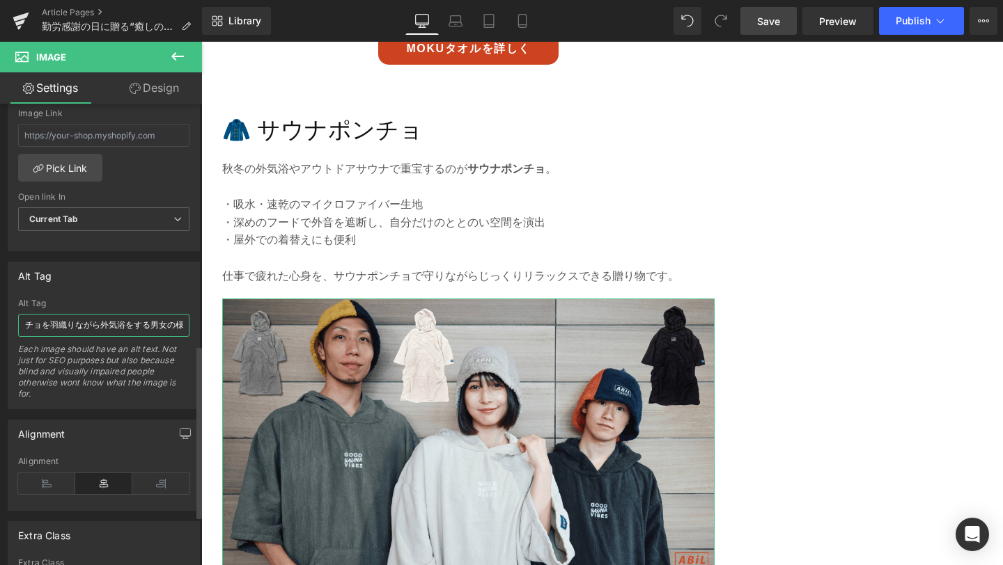
scroll to position [0, 53]
click at [134, 326] on input "サウナポンチョを羽織りながら外気浴をする男女の様子" at bounding box center [103, 325] width 171 height 23
type input "サウナポンチョを羽織りながらサウナを楽しむ男女の様子"
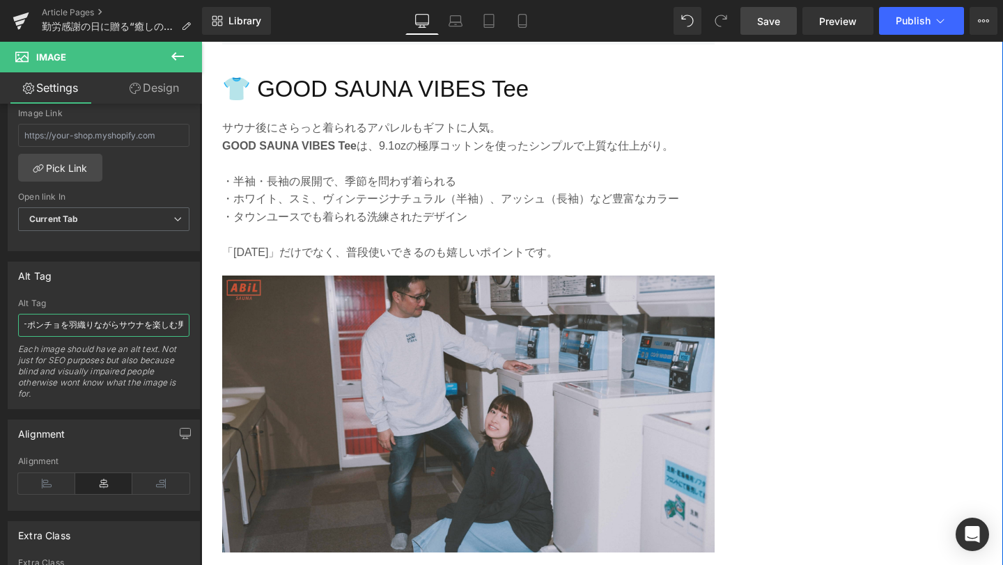
scroll to position [2791, 0]
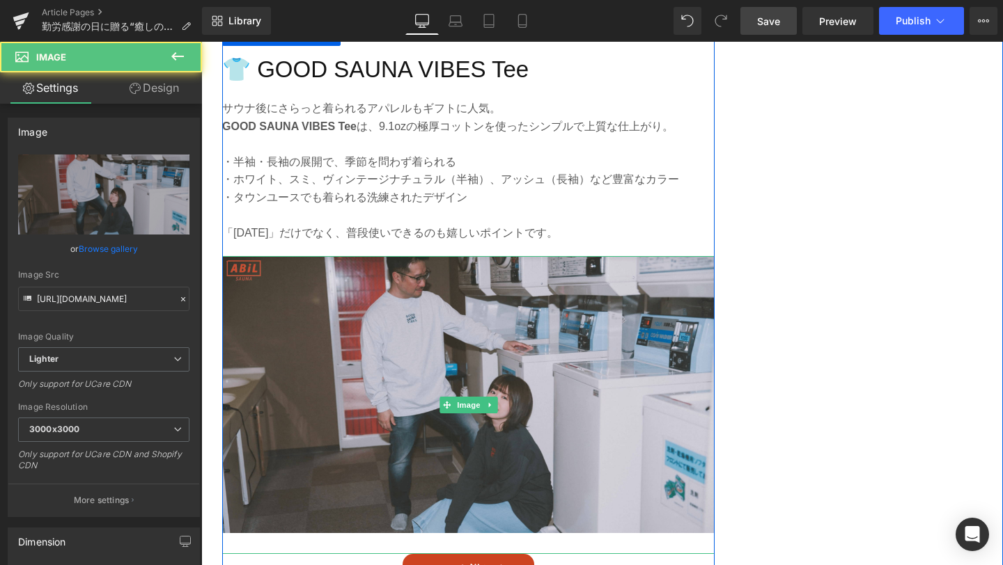
click at [265, 336] on img at bounding box center [468, 405] width 492 height 298
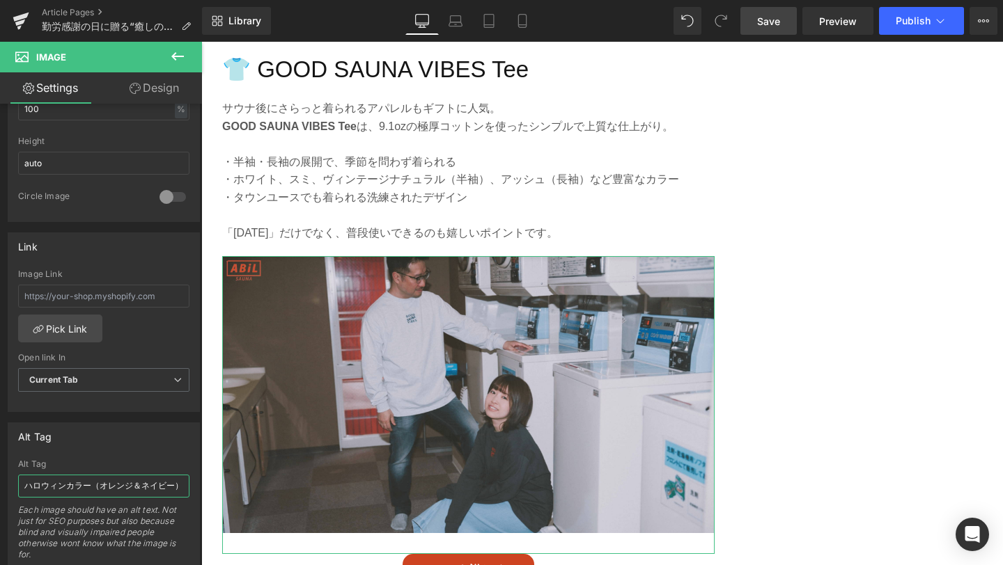
scroll to position [0, 130]
drag, startPoint x: 224, startPoint y: 524, endPoint x: 217, endPoint y: 488, distance: 36.9
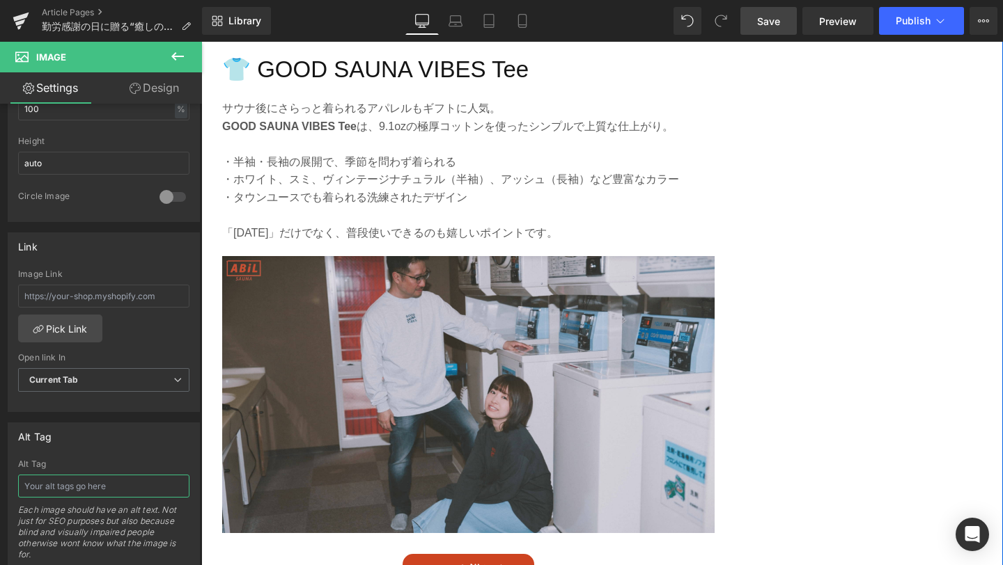
scroll to position [0, 0]
type input "普段使いにも馴染むGOOD SAUNA VIBES Teeを着てリラックスする男女モデルの様子"
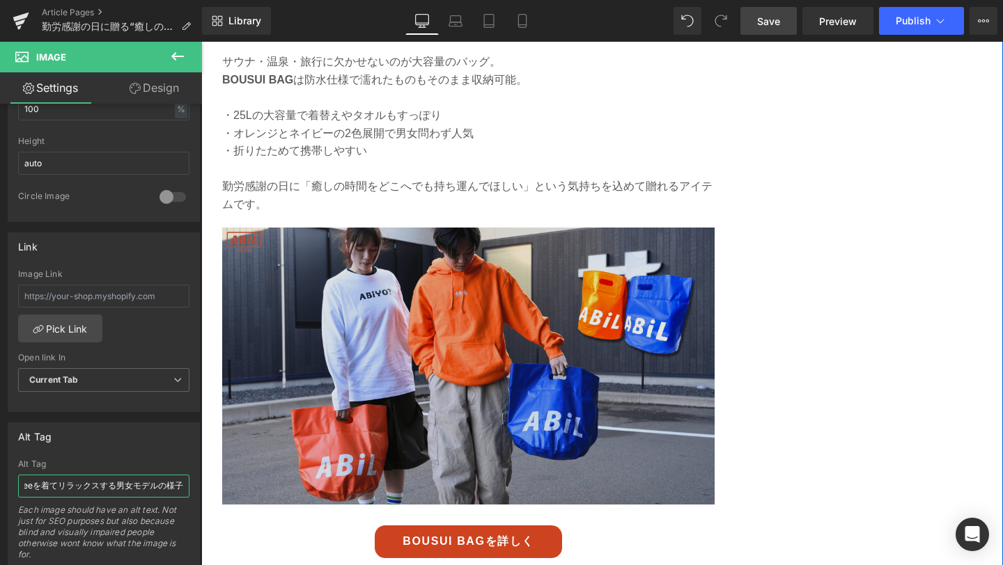
scroll to position [3431, 0]
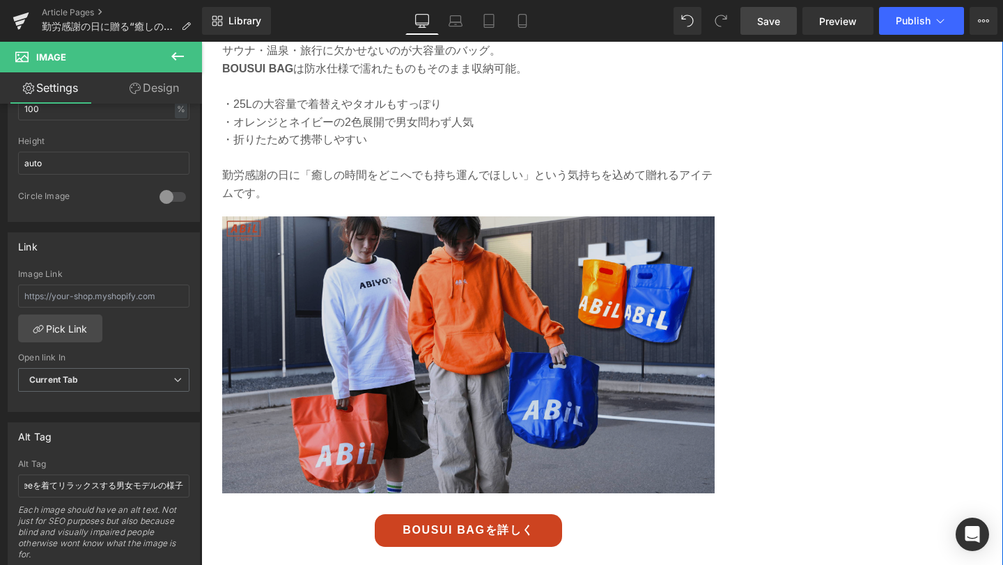
click at [410, 356] on img at bounding box center [468, 366] width 492 height 298
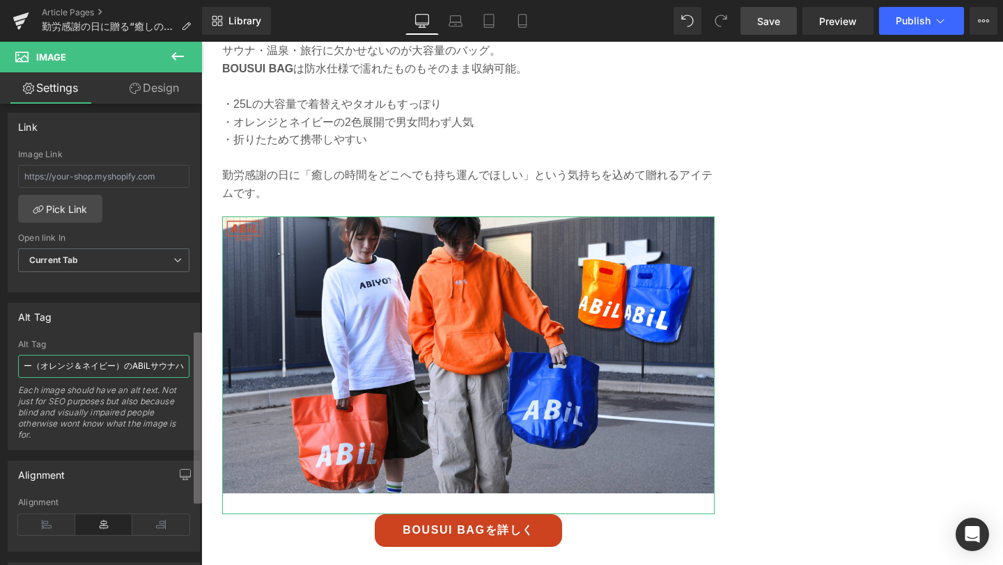
scroll to position [0, 130]
drag, startPoint x: 224, startPoint y: 412, endPoint x: 208, endPoint y: 380, distance: 35.5
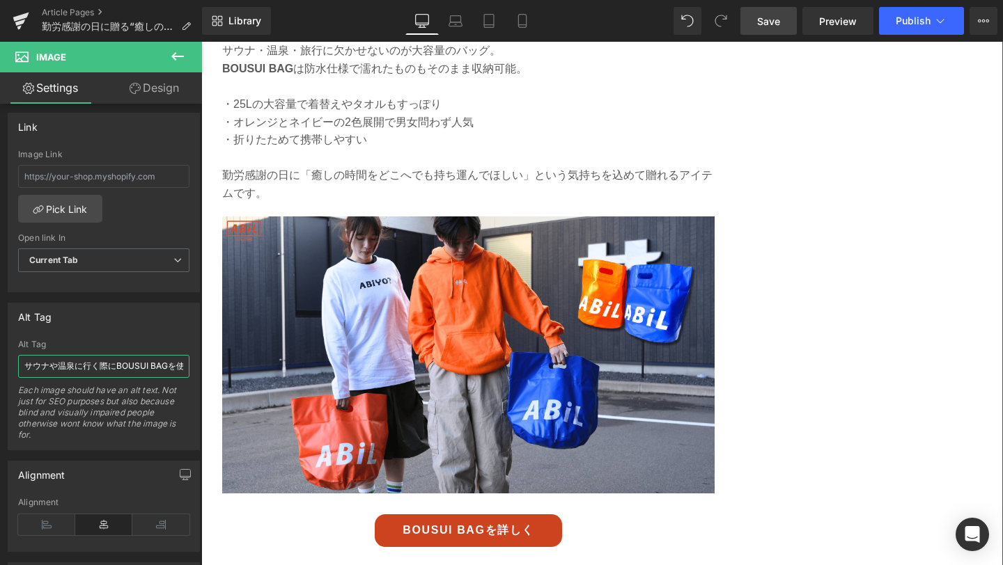
scroll to position [0, 81]
type input "サウナや温泉に行く際にBOUSUI BAGを使っている男女の様子"
click at [786, 15] on link "Save" at bounding box center [768, 21] width 56 height 28
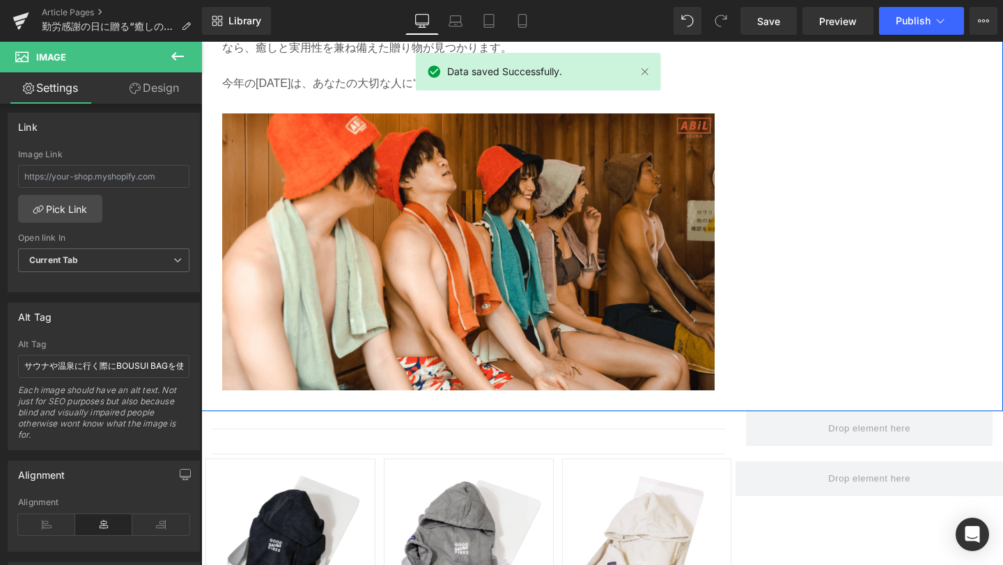
scroll to position [4871, 0]
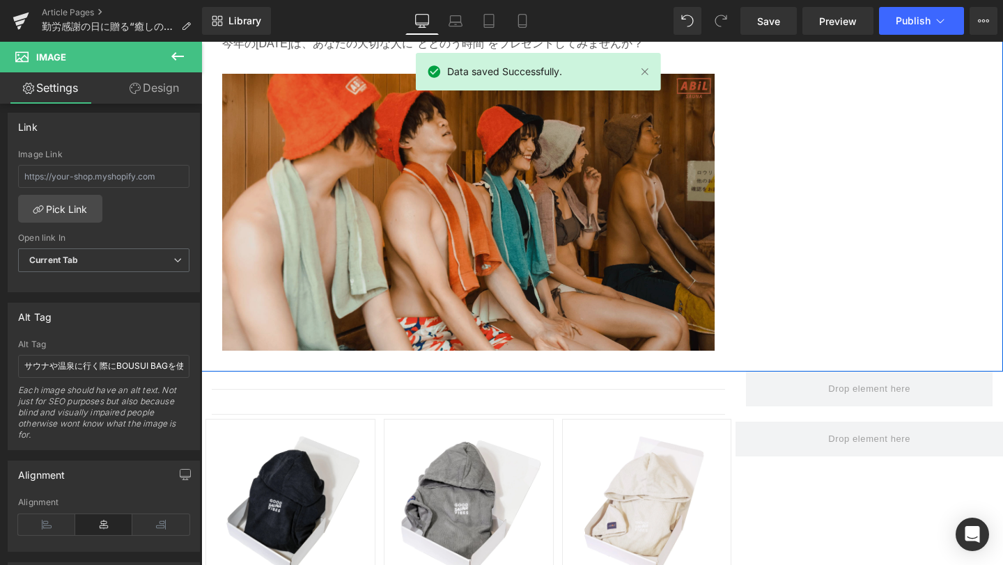
click at [574, 242] on img at bounding box center [468, 223] width 492 height 298
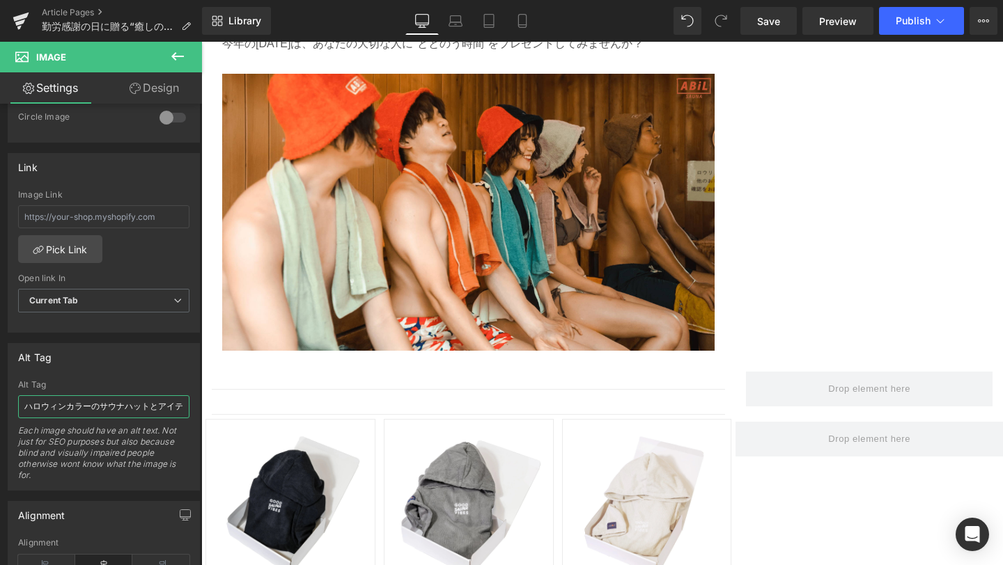
scroll to position [0, 120]
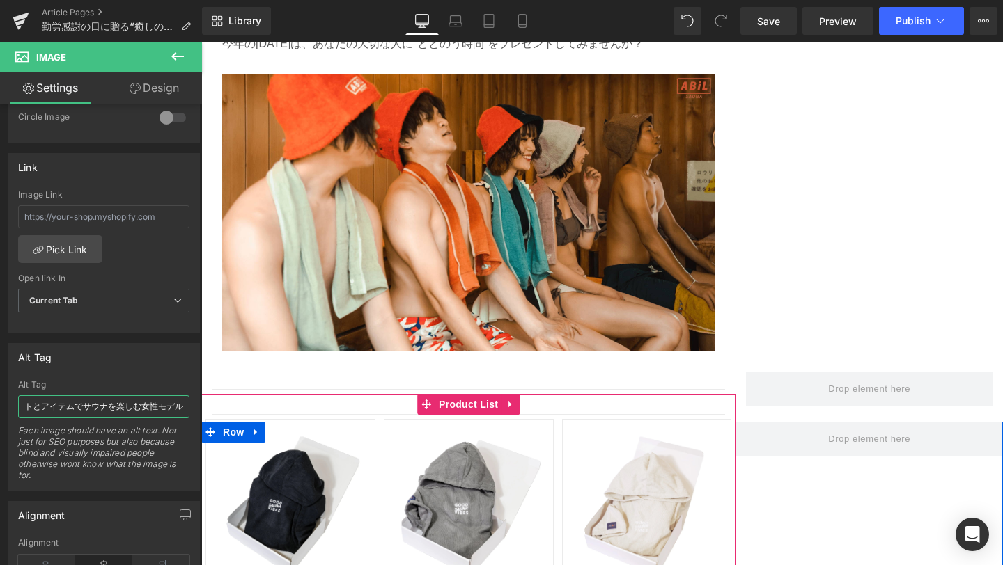
drag, startPoint x: 226, startPoint y: 448, endPoint x: 251, endPoint y: 411, distance: 44.6
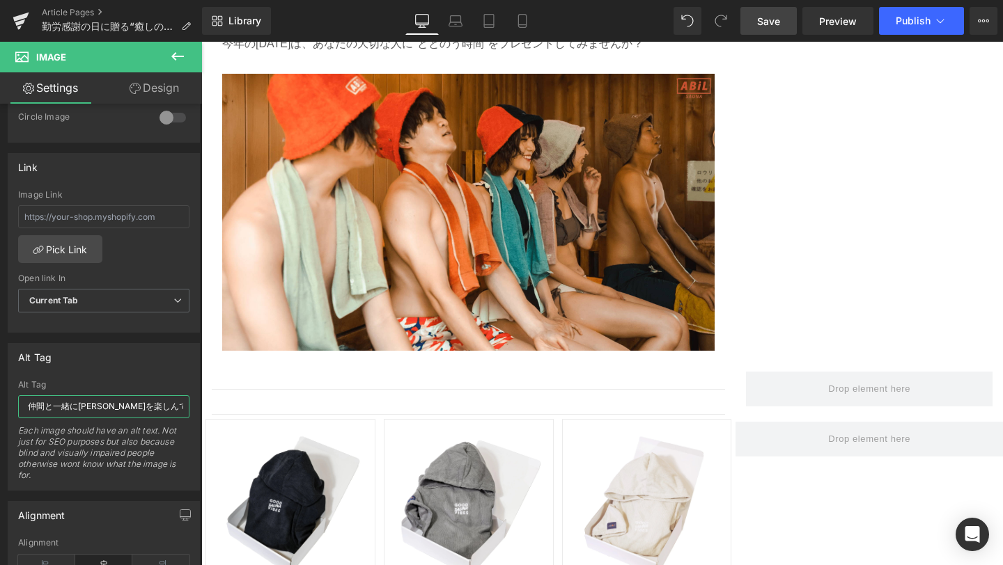
type input "勤労感謝の日をきっかけに、仲間と一緒に[PERSON_NAME]を楽しんでいる様子"
click at [774, 26] on span "Save" at bounding box center [768, 21] width 23 height 15
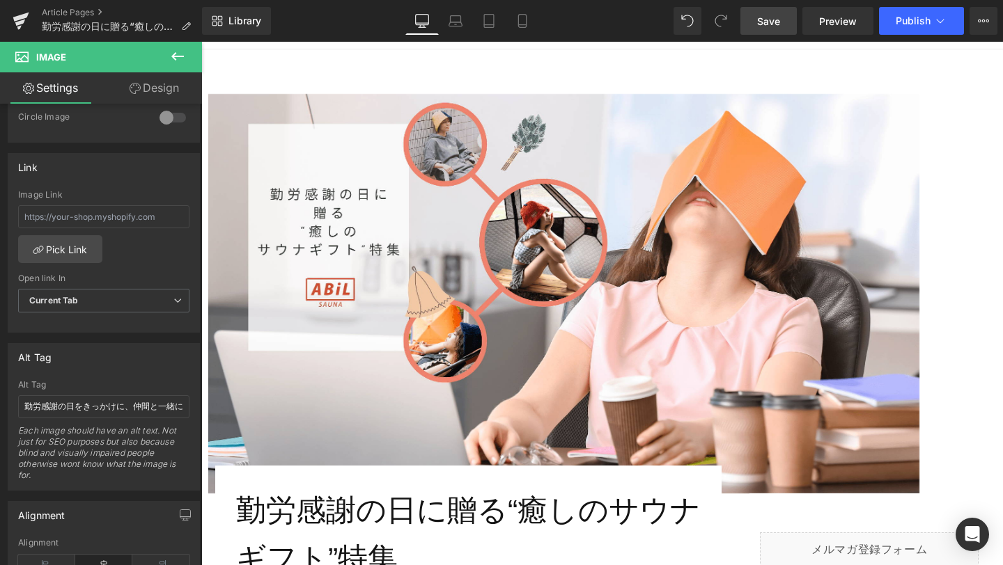
scroll to position [114, 0]
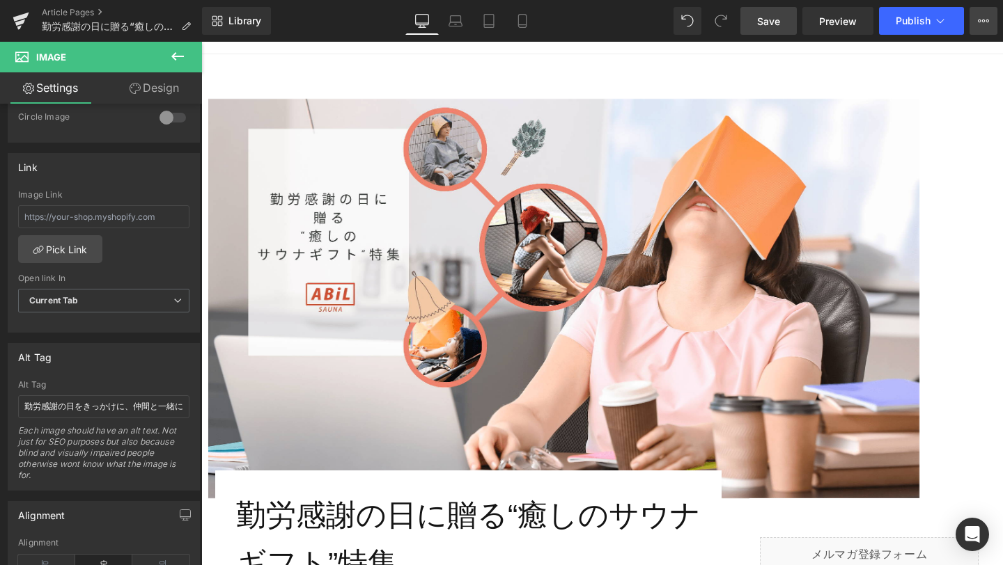
click at [978, 29] on button "View Live Page View with current Template Save Template to Library Schedule Pub…" at bounding box center [983, 21] width 28 height 28
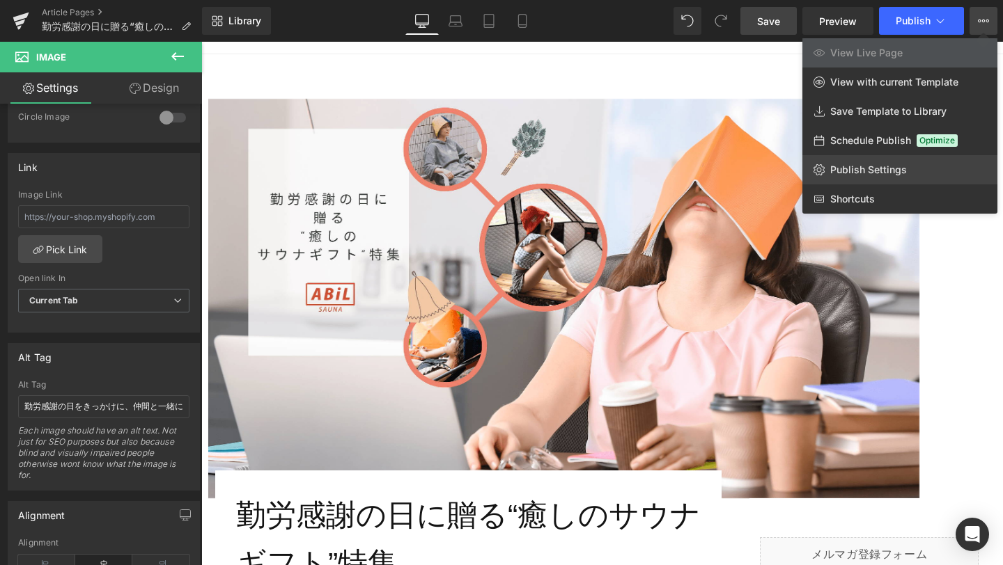
click at [915, 180] on link "Publish Settings" at bounding box center [899, 169] width 195 height 29
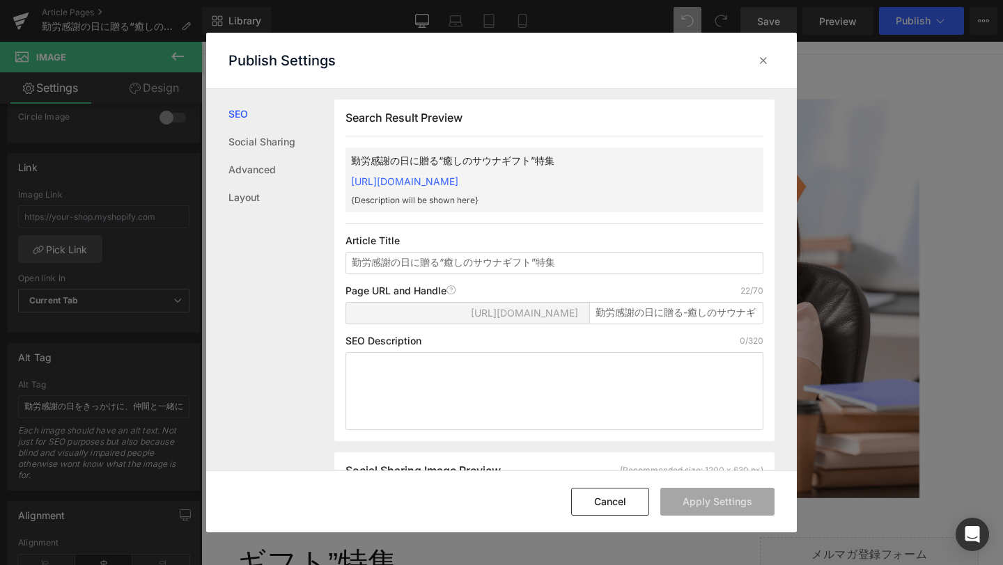
scroll to position [32, 0]
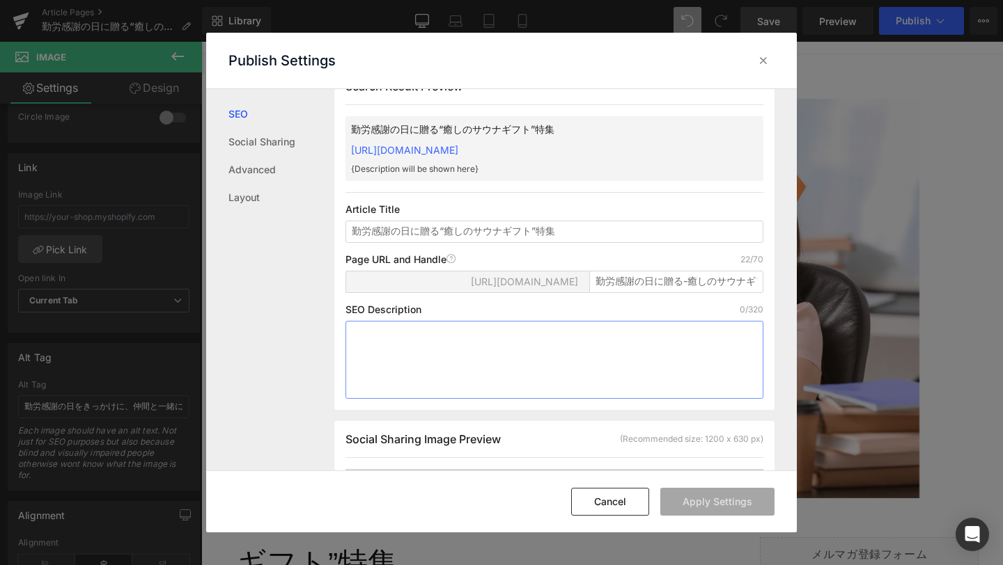
click at [469, 353] on textarea at bounding box center [554, 360] width 418 height 78
paste textarea "勤労感謝の日に贈りたい“癒しのサウナギフト”特集。ABiLのサウナハット、MOKUタオル、サウナポンチョ、GSV Tee、BOUSUI BAGなど、実用性と癒…"
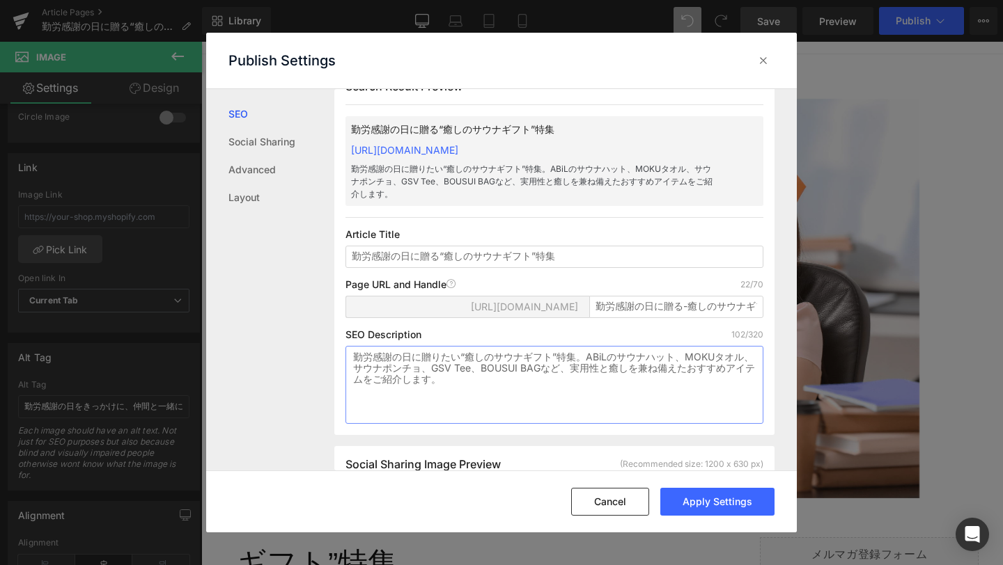
type textarea "勤労感謝の日に贈りたい“癒しのサウナギフト”特集。ABiLのサウナハット、MOKUタオル、サウナポンチョ、GSV Tee、BOUSUI BAGなど、実用性と癒…"
drag, startPoint x: 592, startPoint y: 320, endPoint x: 751, endPoint y: 334, distance: 159.4
click at [751, 329] on div "[URL][DOMAIN_NAME] 勤労感謝の日に贈る-癒しのサウナギフト-特集" at bounding box center [554, 312] width 418 height 33
paste input "kinro-kansha-sauna-gift"
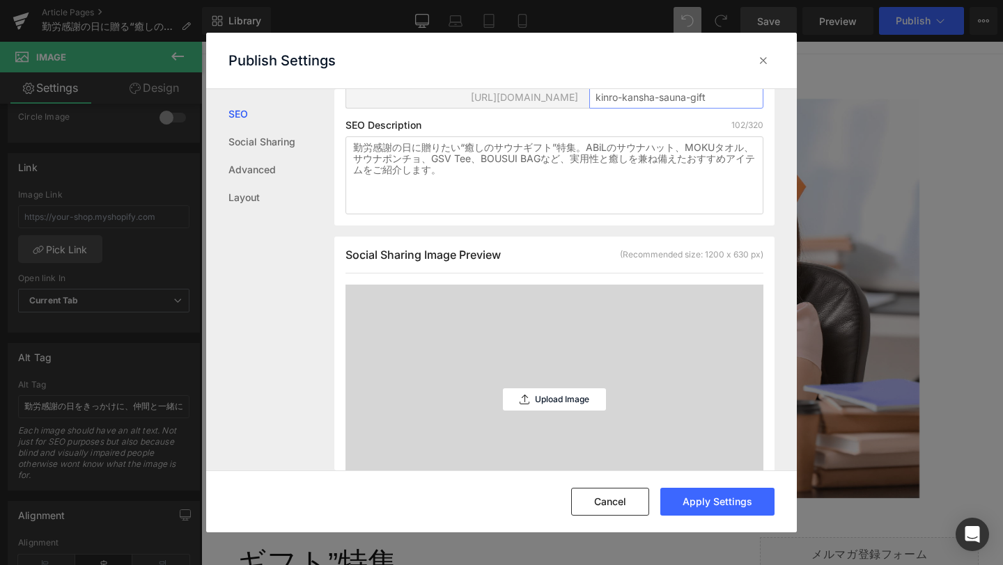
scroll to position [258, 0]
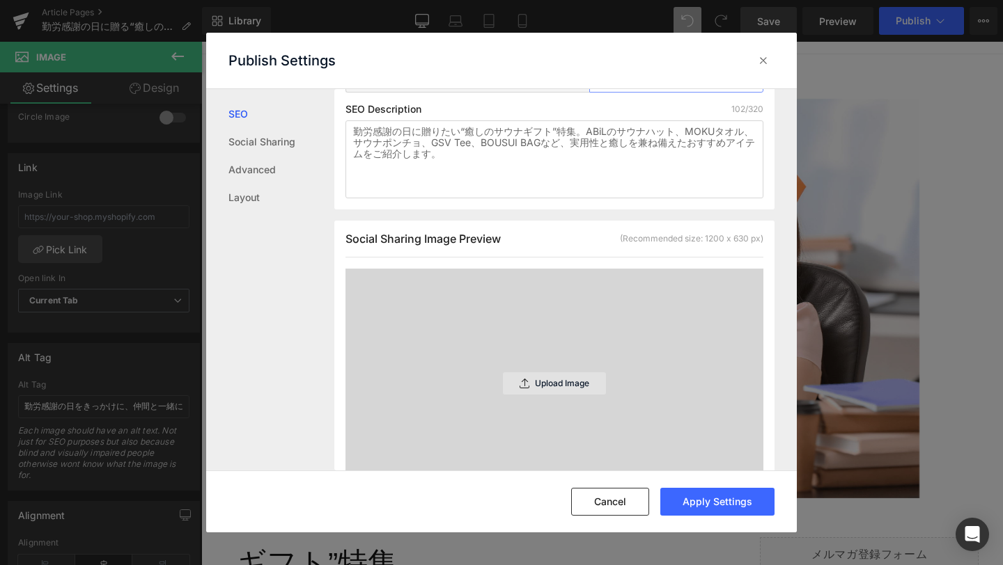
type input "kinro-kansha-sauna-gift"
click at [553, 391] on div "Upload Image" at bounding box center [554, 384] width 103 height 22
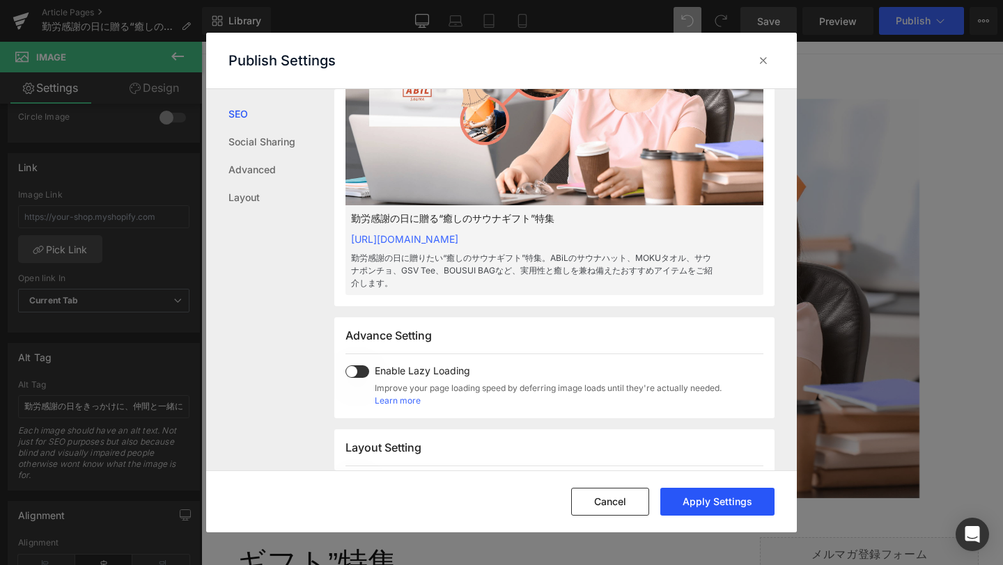
scroll to position [559, 0]
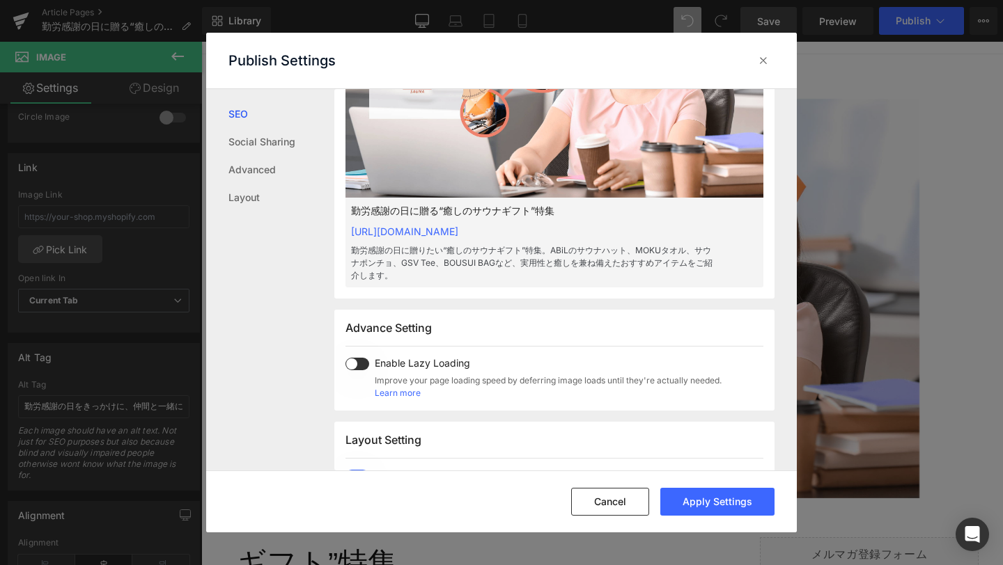
click at [747, 524] on div "Cancel Apply Settings" at bounding box center [501, 502] width 591 height 62
click at [752, 504] on button "Apply Settings" at bounding box center [717, 502] width 114 height 28
click at [763, 58] on icon at bounding box center [763, 61] width 14 height 14
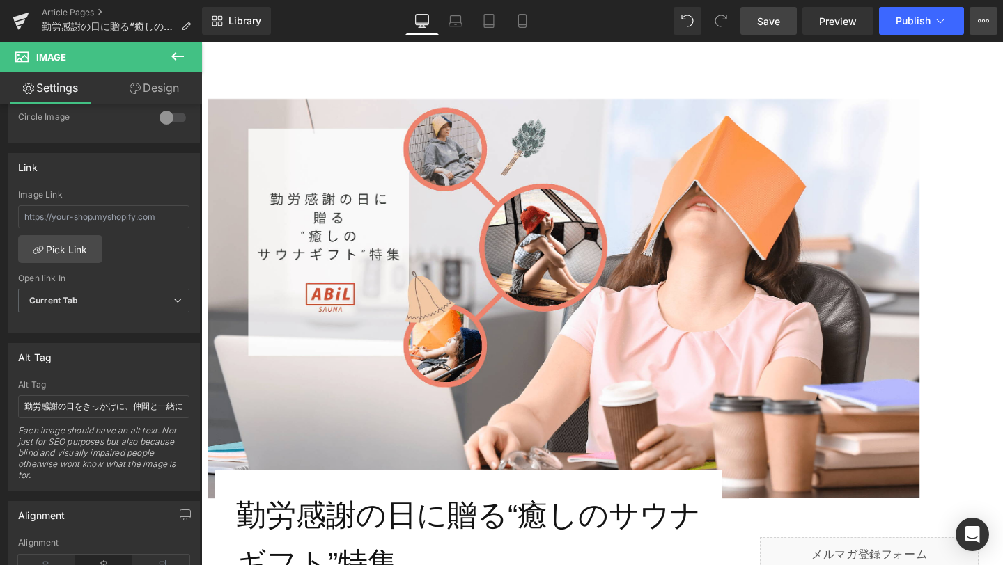
click at [985, 24] on icon at bounding box center [983, 20] width 11 height 11
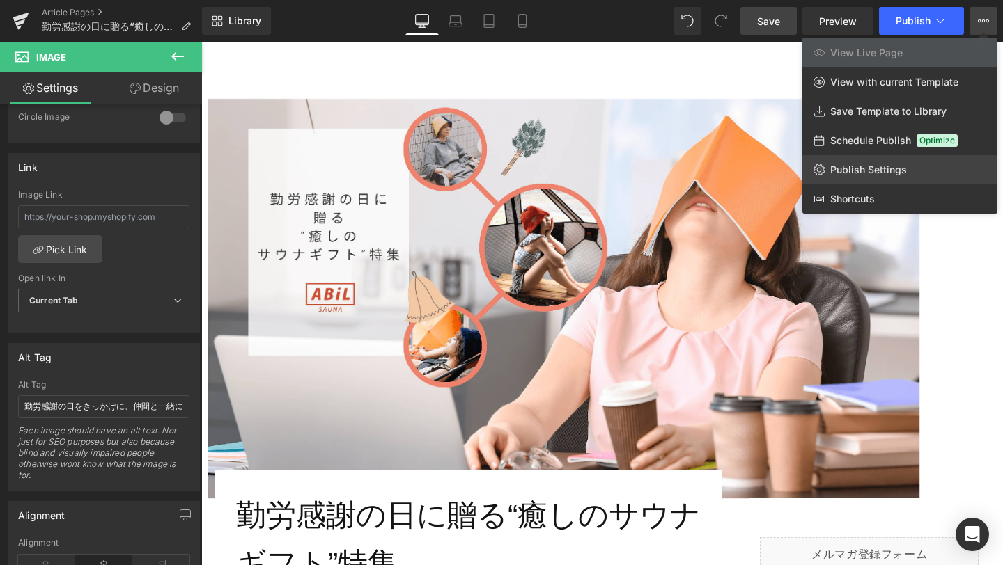
click at [912, 170] on link "Publish Settings" at bounding box center [899, 169] width 195 height 29
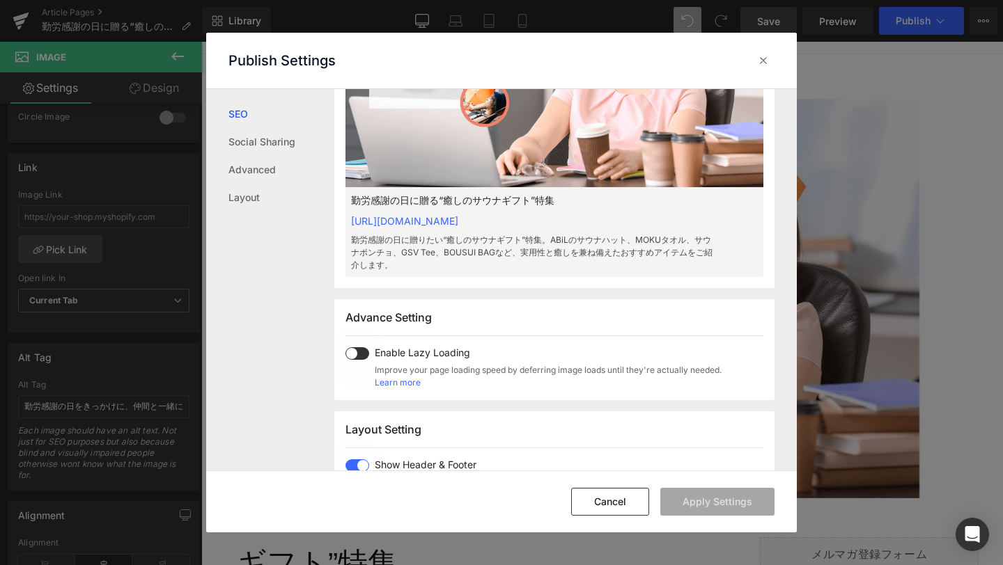
scroll to position [623, 0]
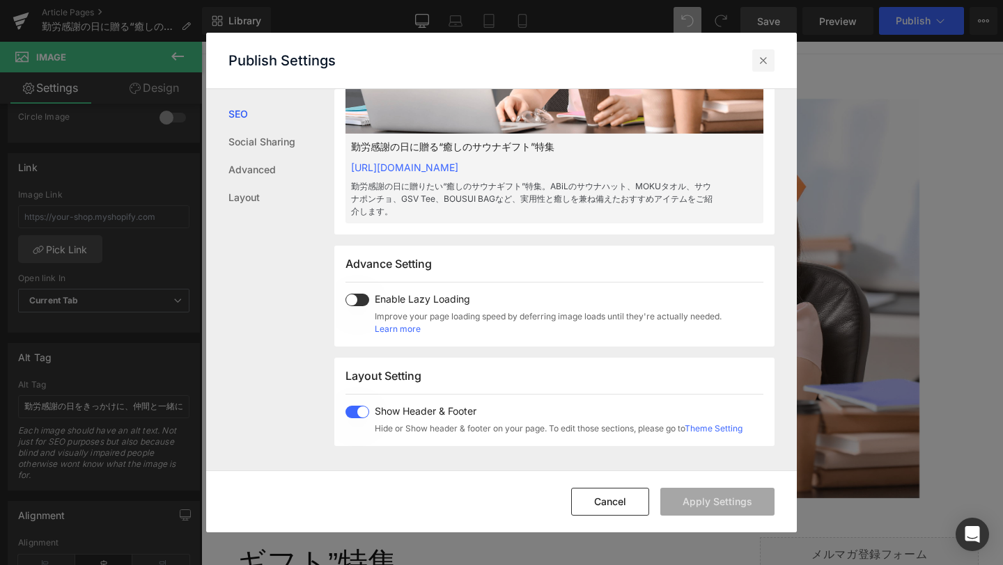
click at [756, 65] on icon at bounding box center [763, 61] width 14 height 14
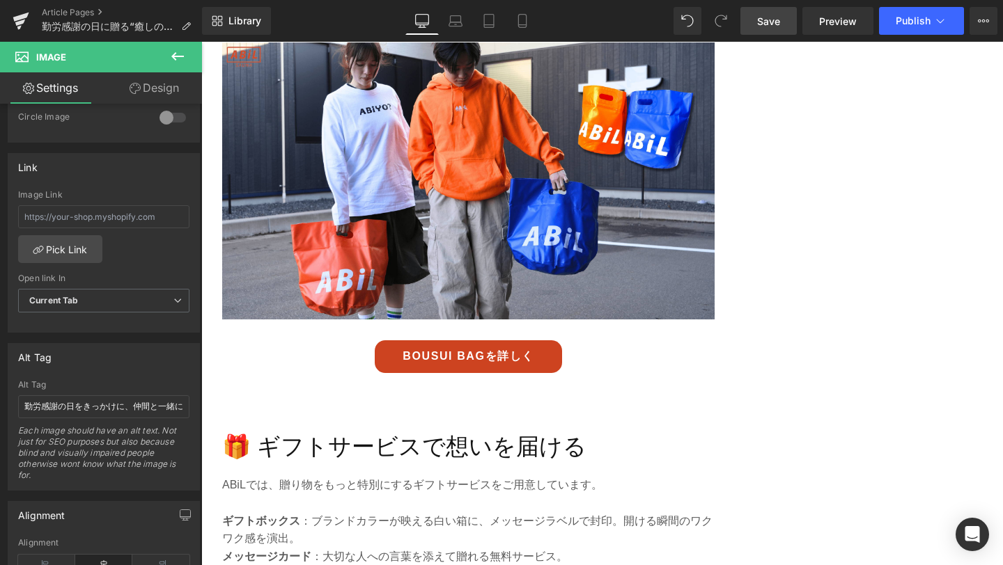
scroll to position [3596, 0]
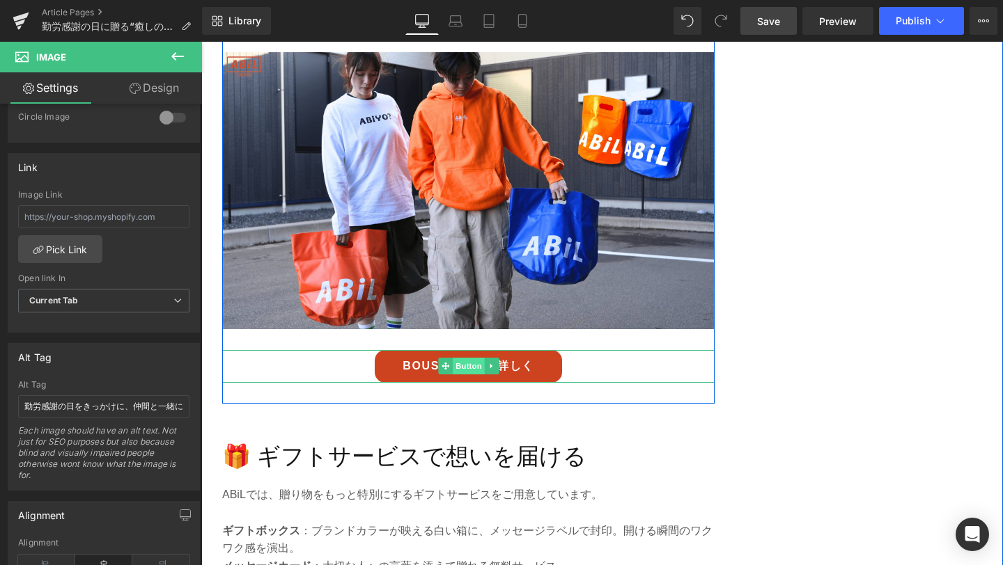
click at [476, 363] on span "Button" at bounding box center [469, 366] width 32 height 17
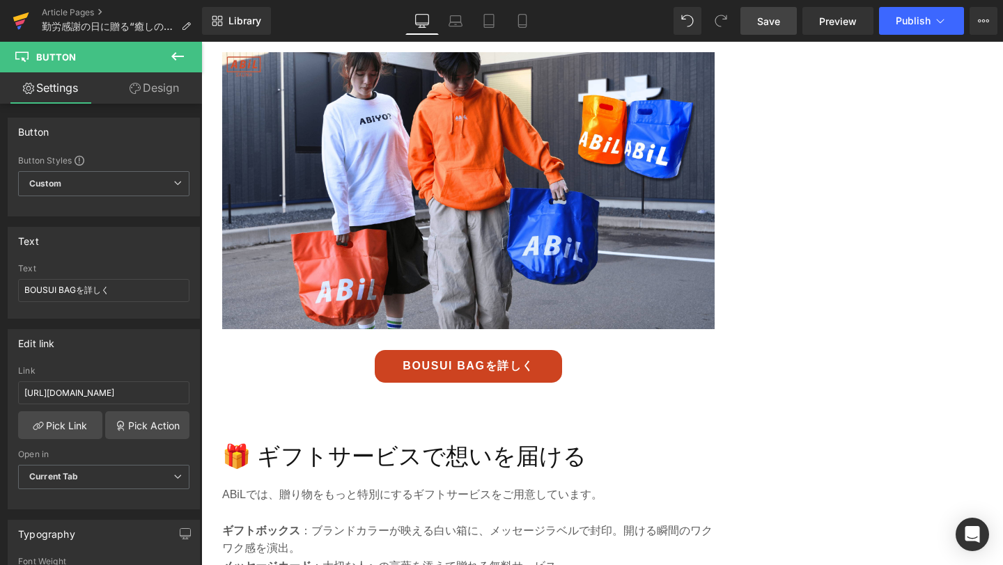
click at [24, 24] on icon at bounding box center [21, 20] width 17 height 35
